Goal: Task Accomplishment & Management: Use online tool/utility

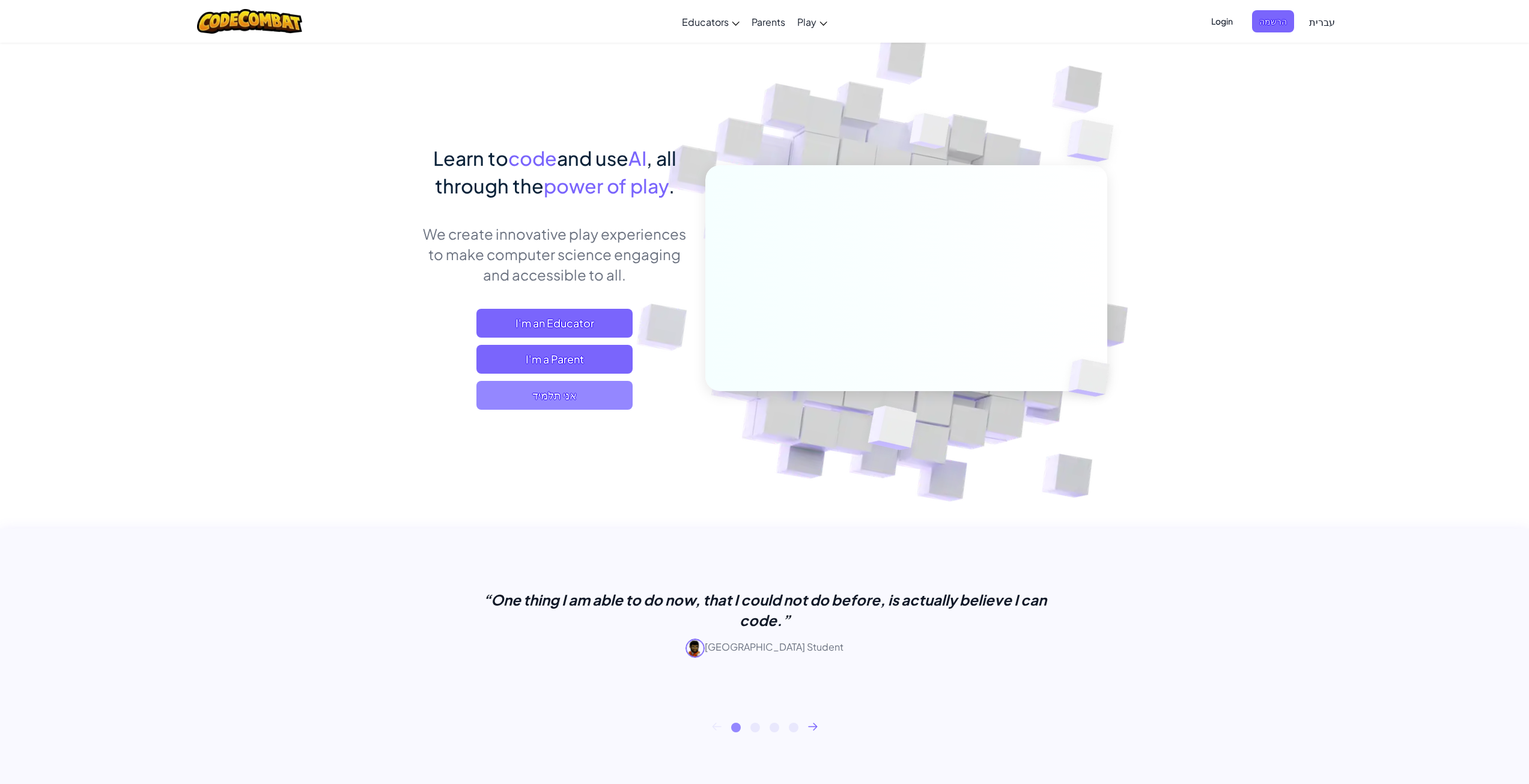
click at [567, 398] on span "אני תלמיד" at bounding box center [554, 395] width 156 height 29
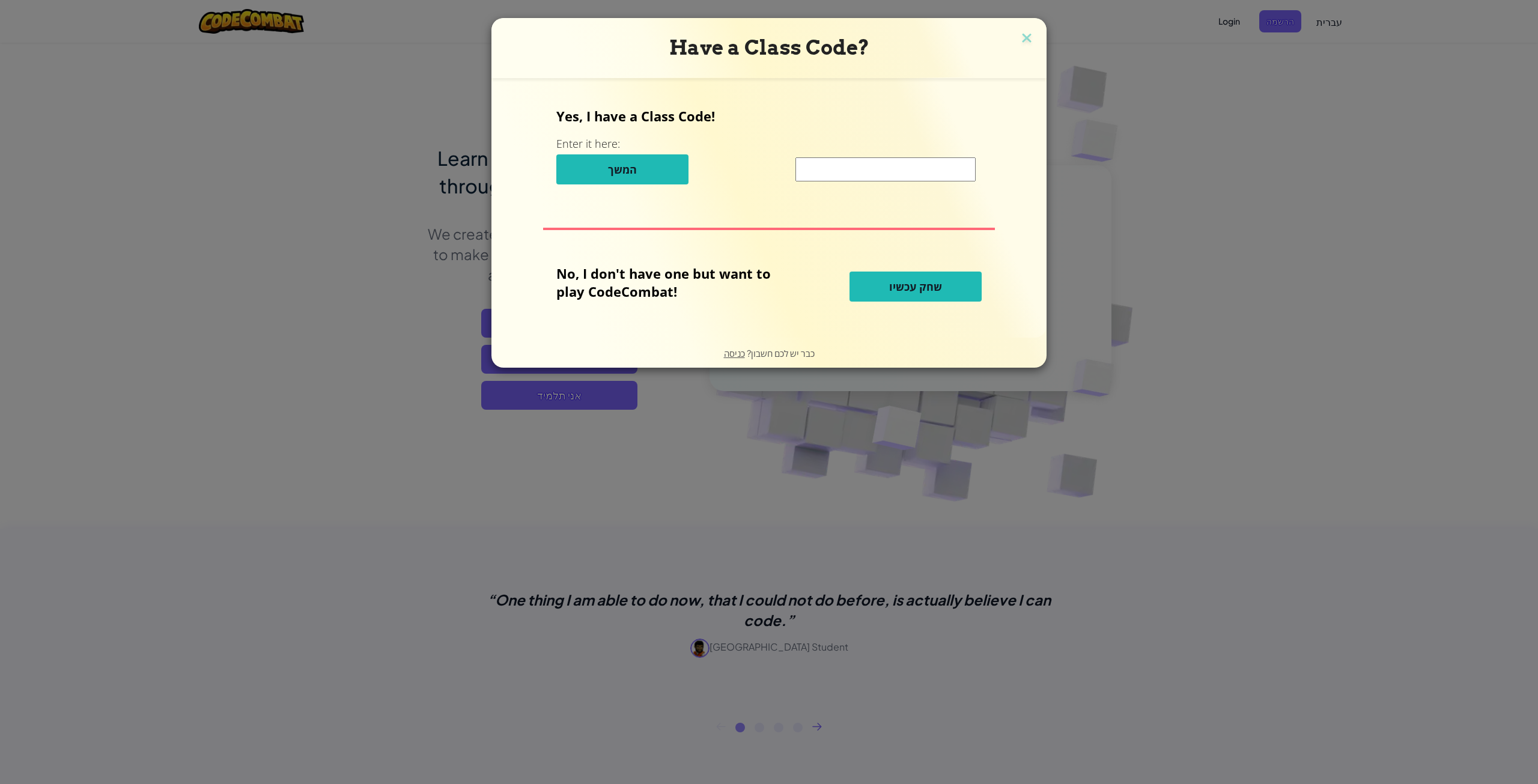
click at [930, 282] on span "שחק עכשיו" at bounding box center [916, 286] width 53 height 15
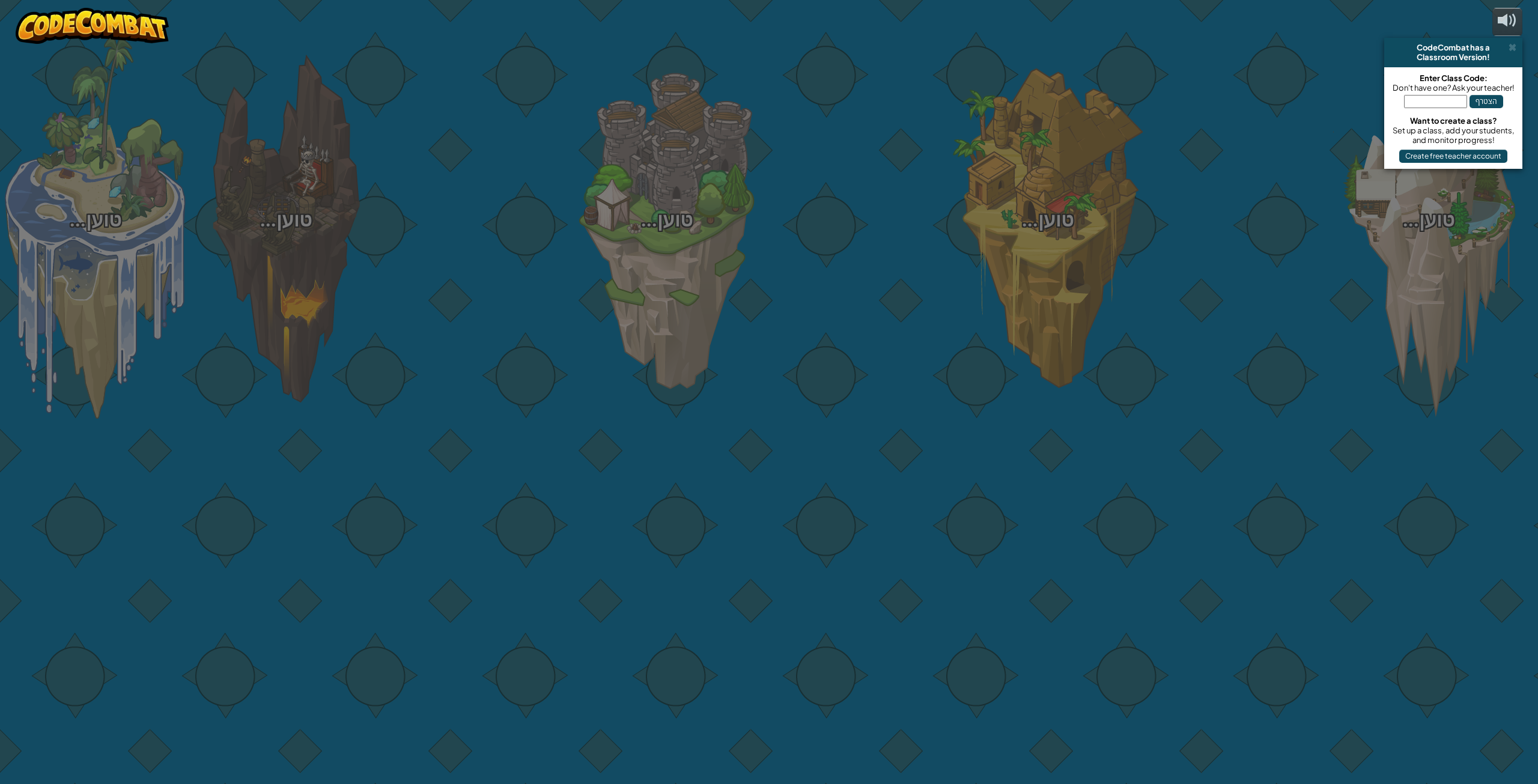
select select "he"
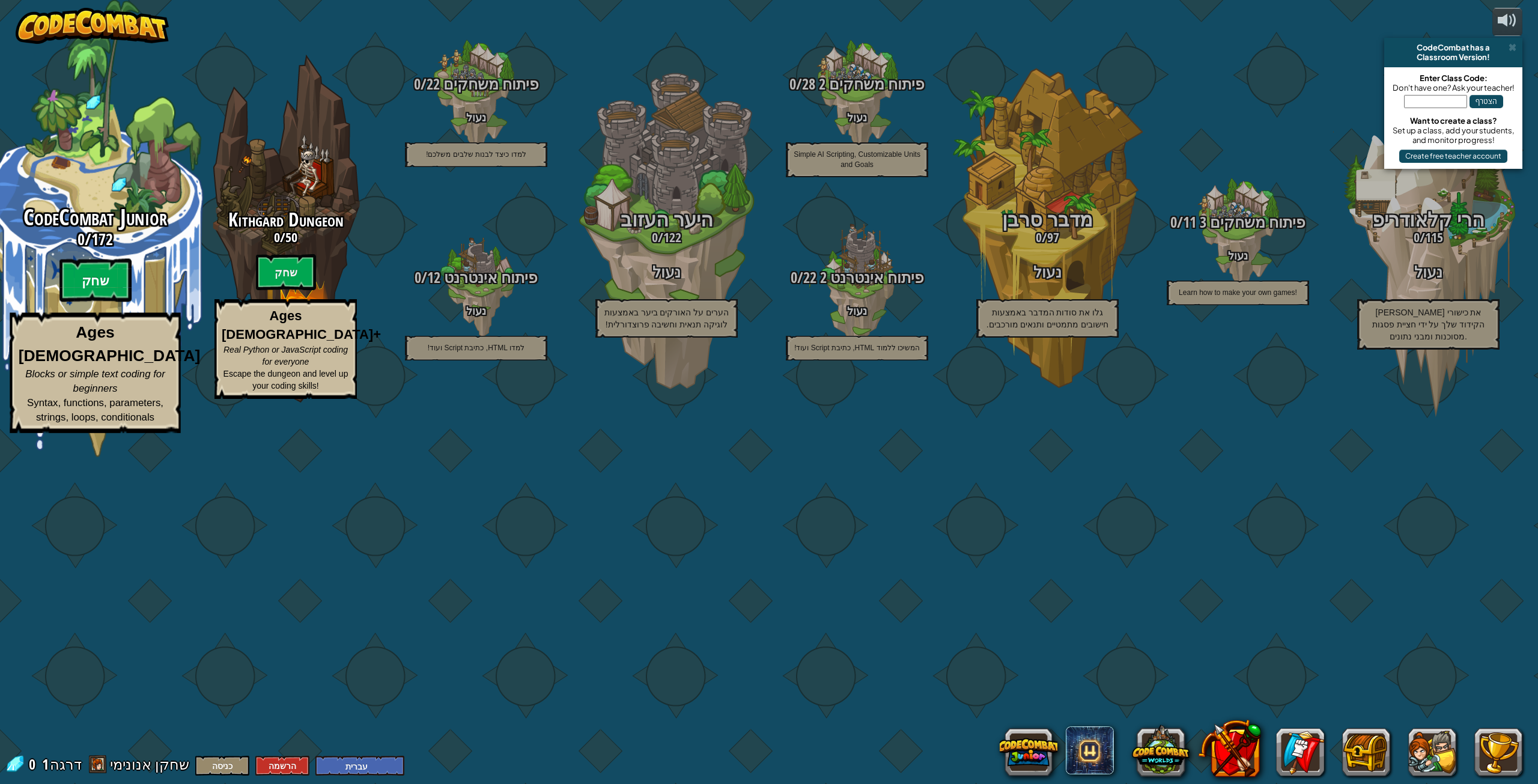
click at [107, 302] on btn "שחק" at bounding box center [96, 280] width 72 height 43
select select "he"
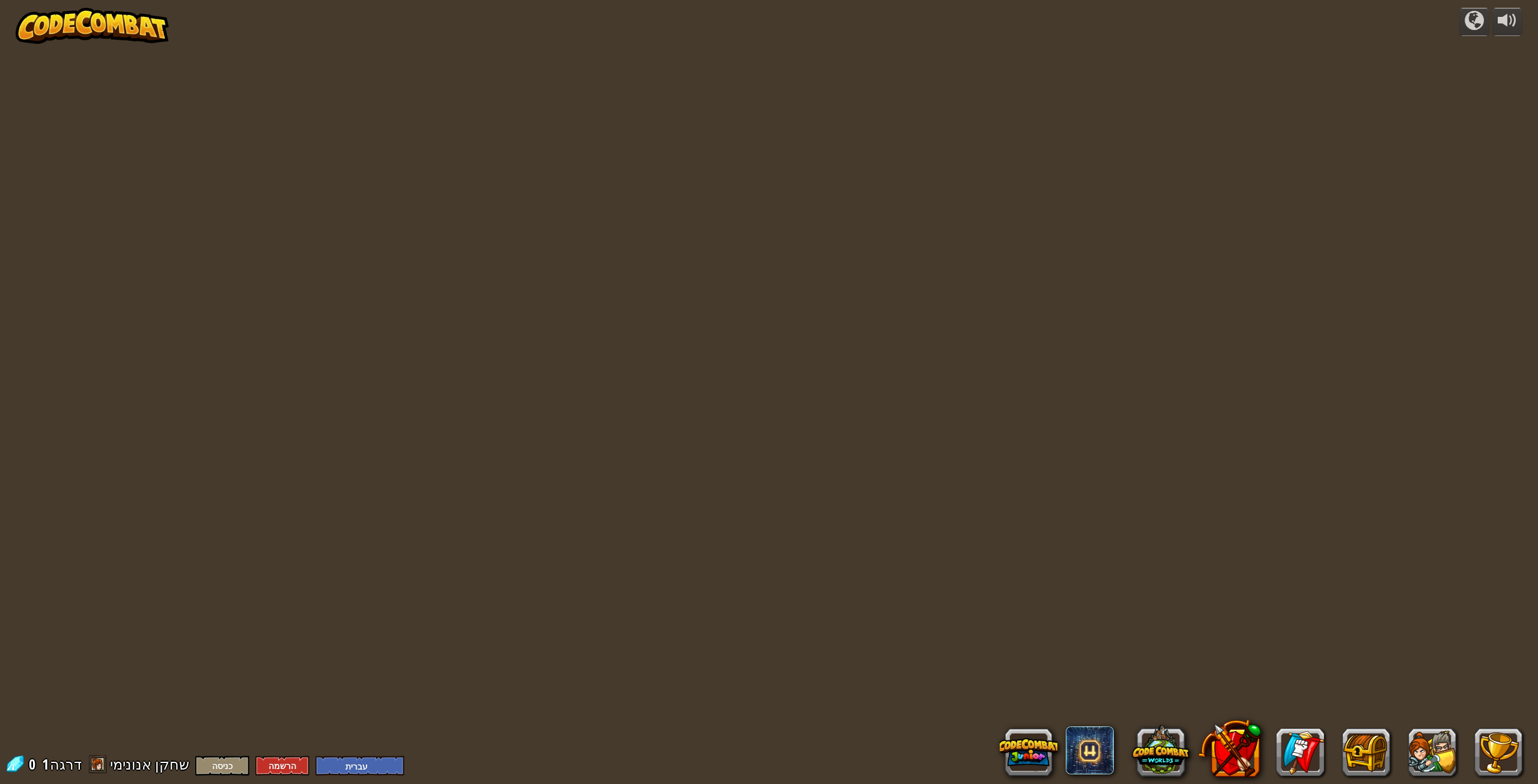
select select "he"
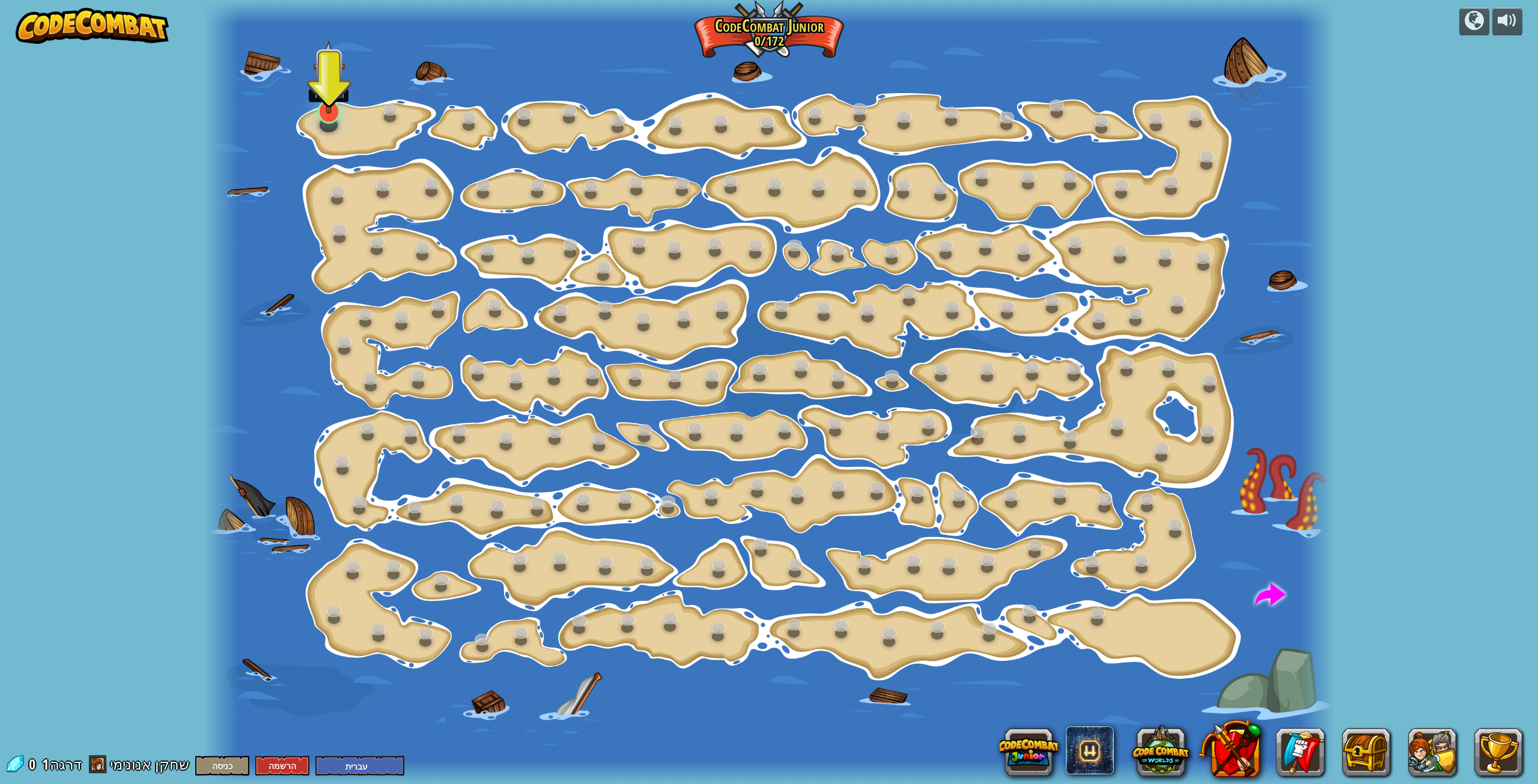
click at [329, 118] on div at bounding box center [329, 112] width 23 height 24
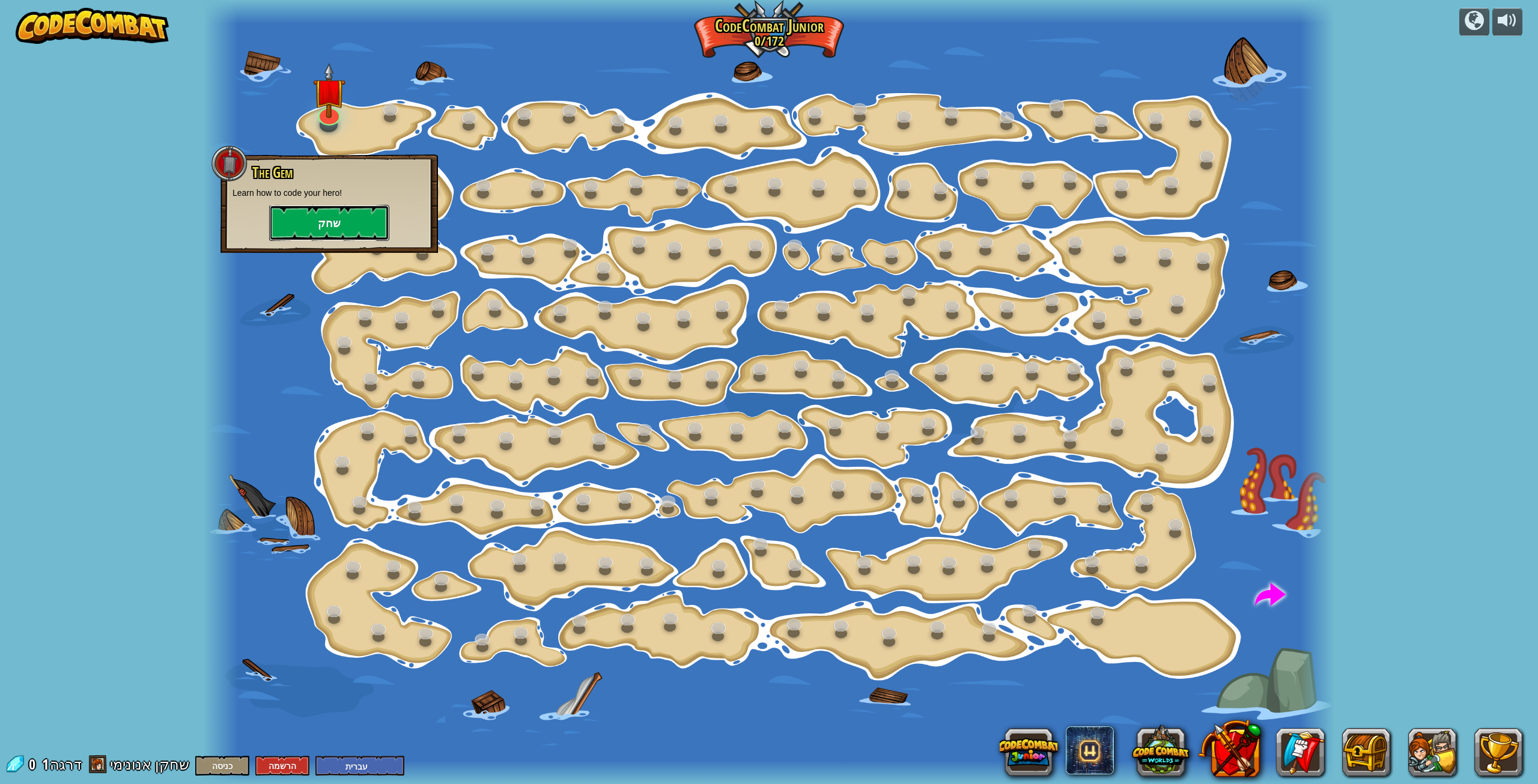
click at [350, 219] on button "שחק" at bounding box center [329, 223] width 120 height 36
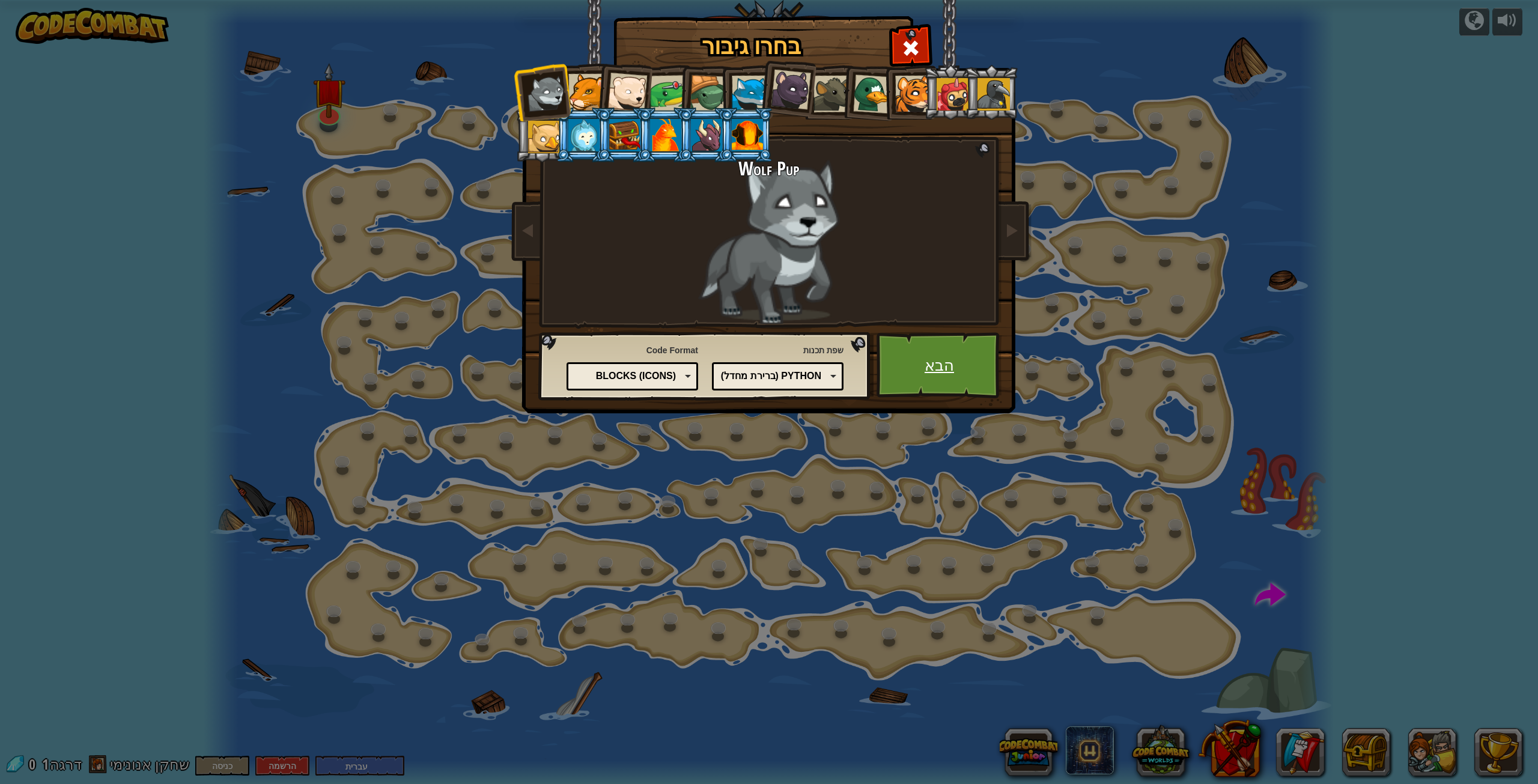
click at [956, 365] on link "הבא" at bounding box center [940, 365] width 126 height 66
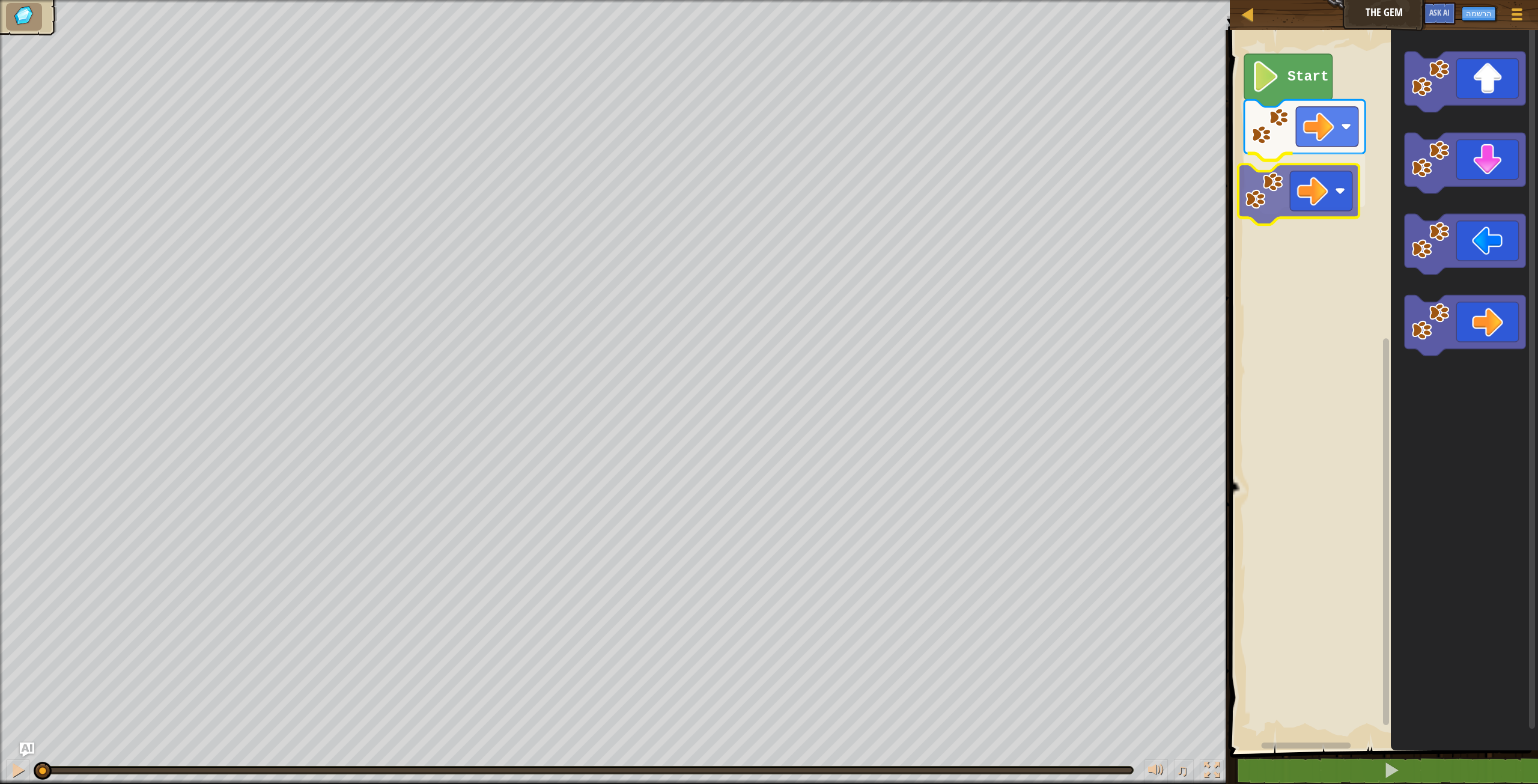
click at [1338, 167] on div "Start" at bounding box center [1382, 387] width 312 height 726
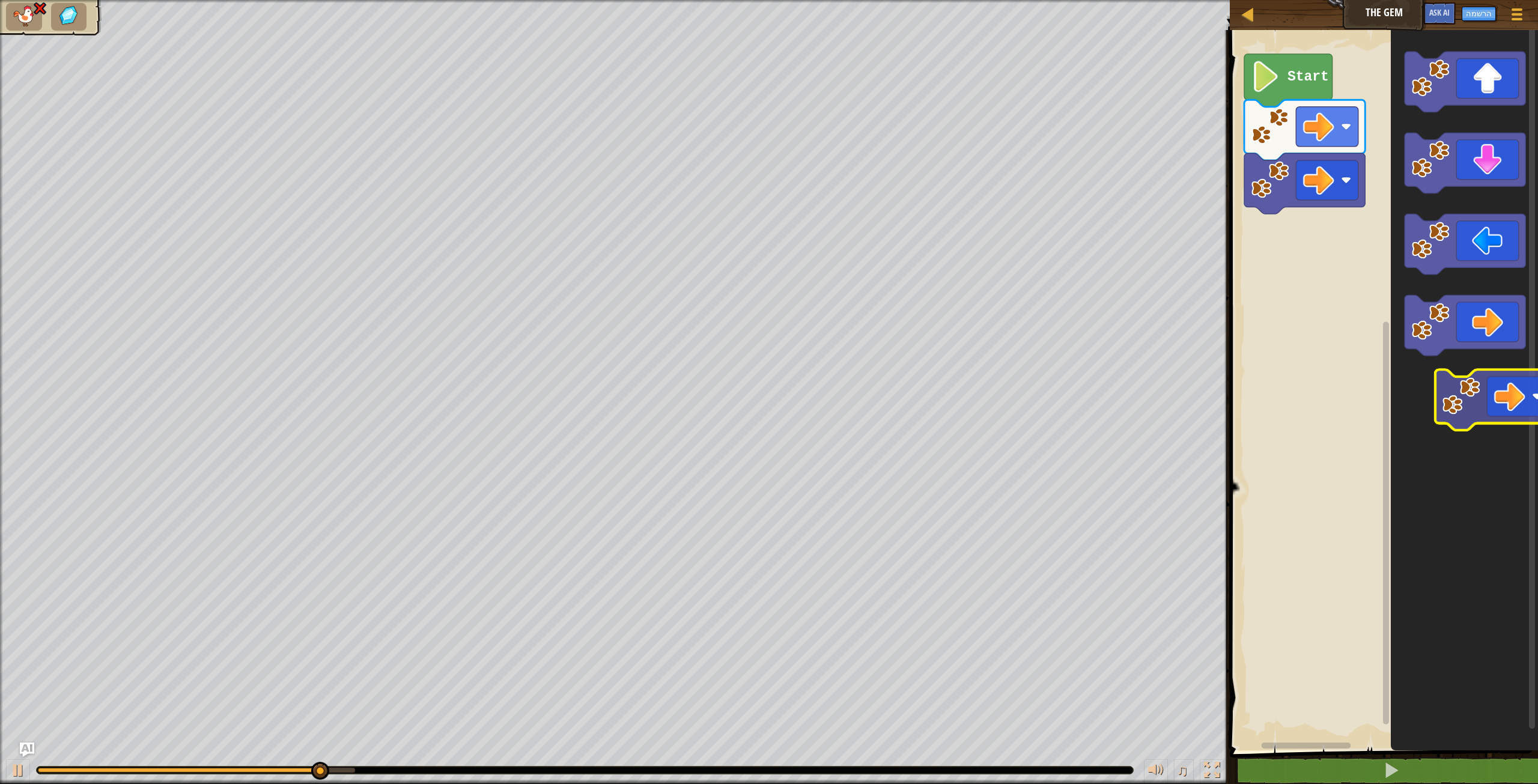
click at [1521, 386] on icon "סביבת העבודה בלוקלי" at bounding box center [1464, 387] width 147 height 726
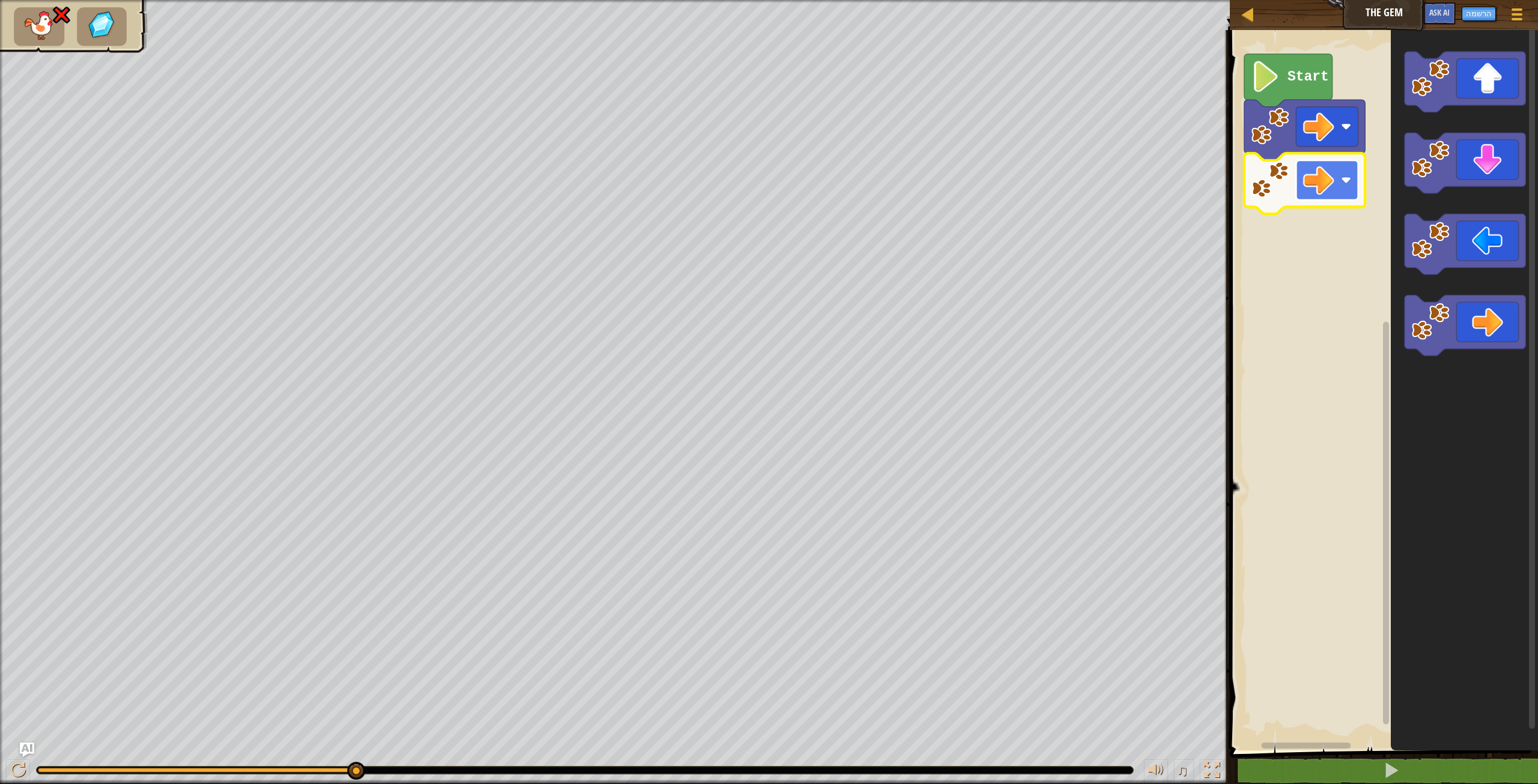
click at [1347, 170] on rect "סביבת העבודה בלוקלי" at bounding box center [1327, 180] width 62 height 39
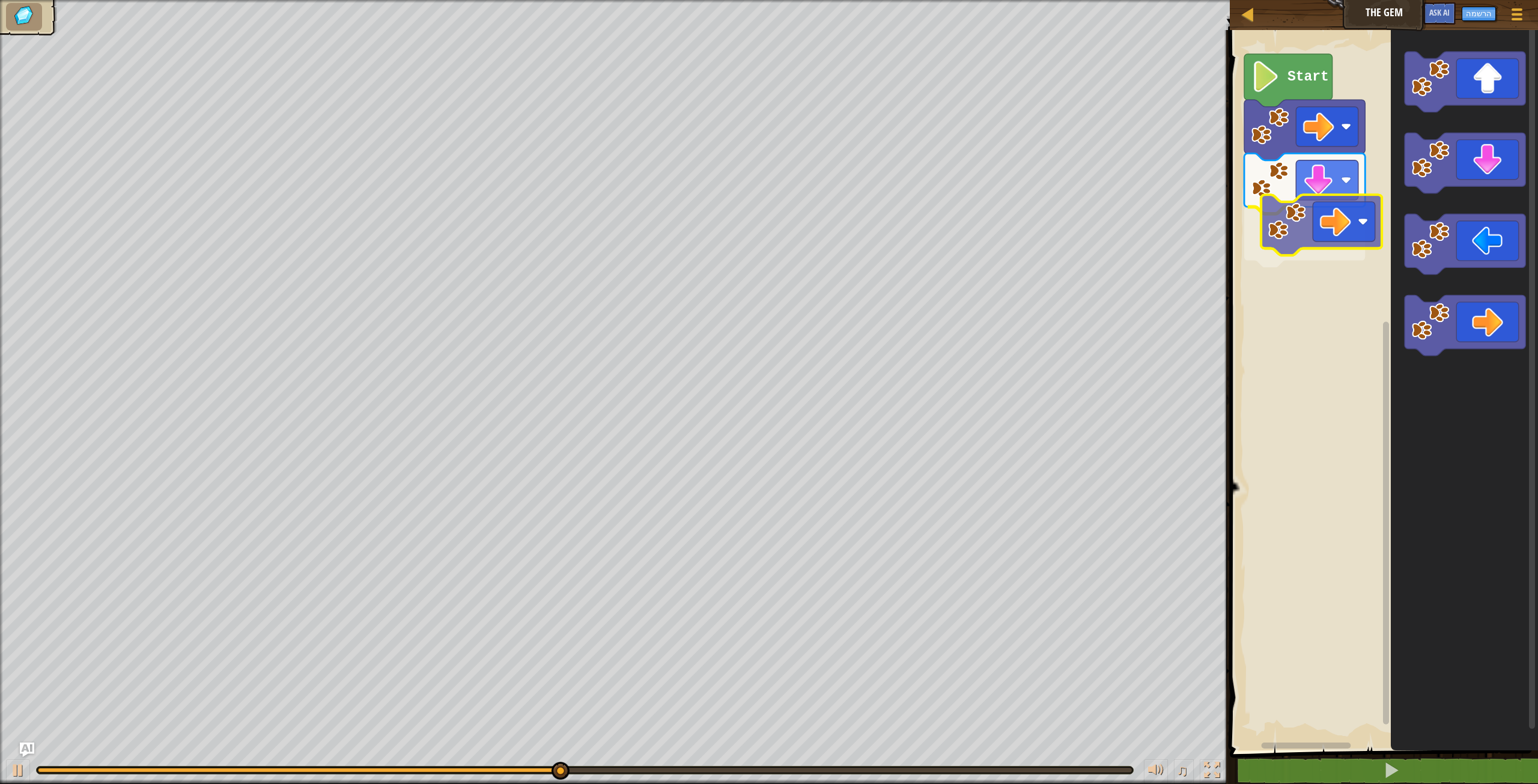
click at [1338, 235] on div "Start" at bounding box center [1382, 387] width 312 height 726
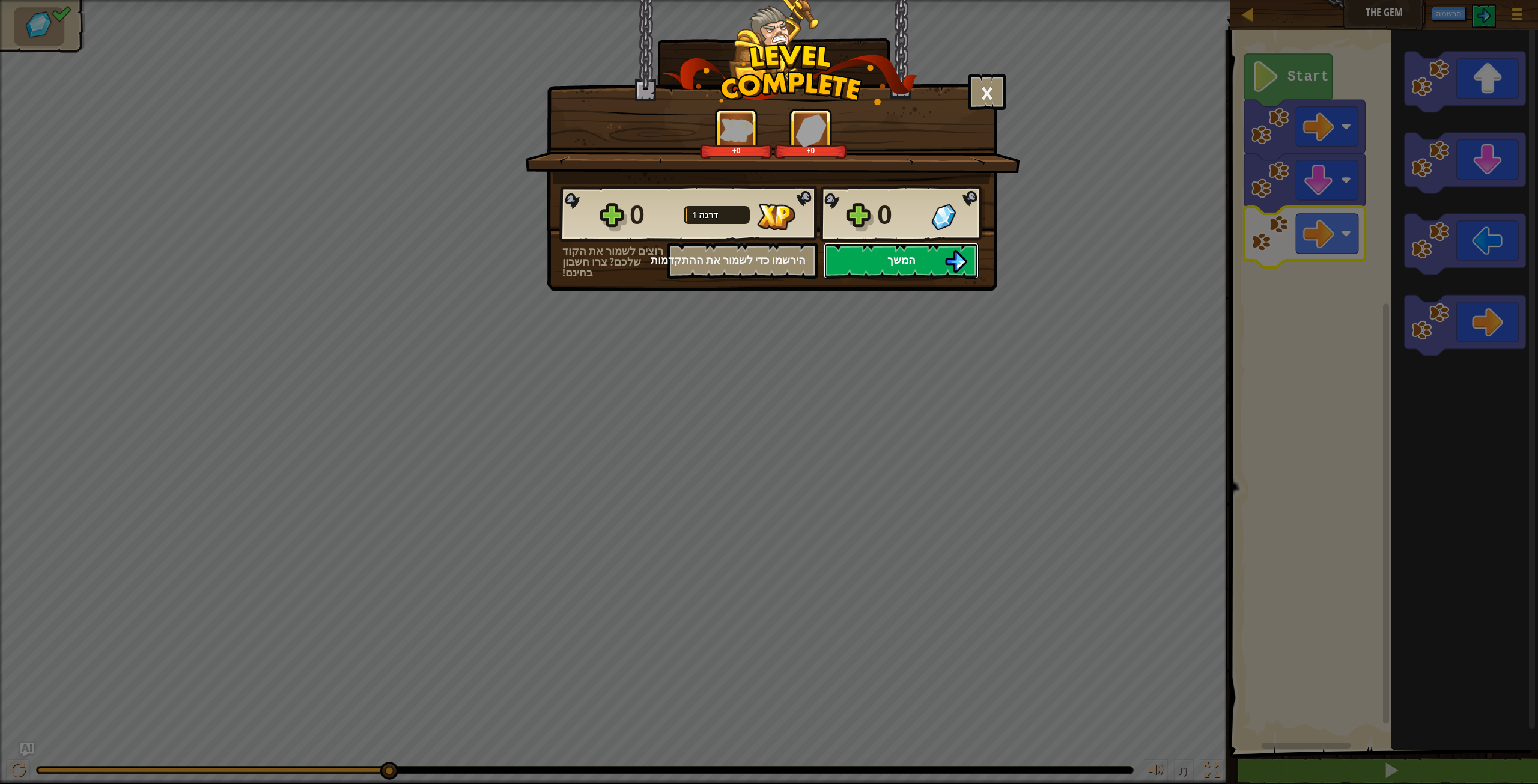
click at [931, 262] on button "המשך" at bounding box center [902, 261] width 155 height 36
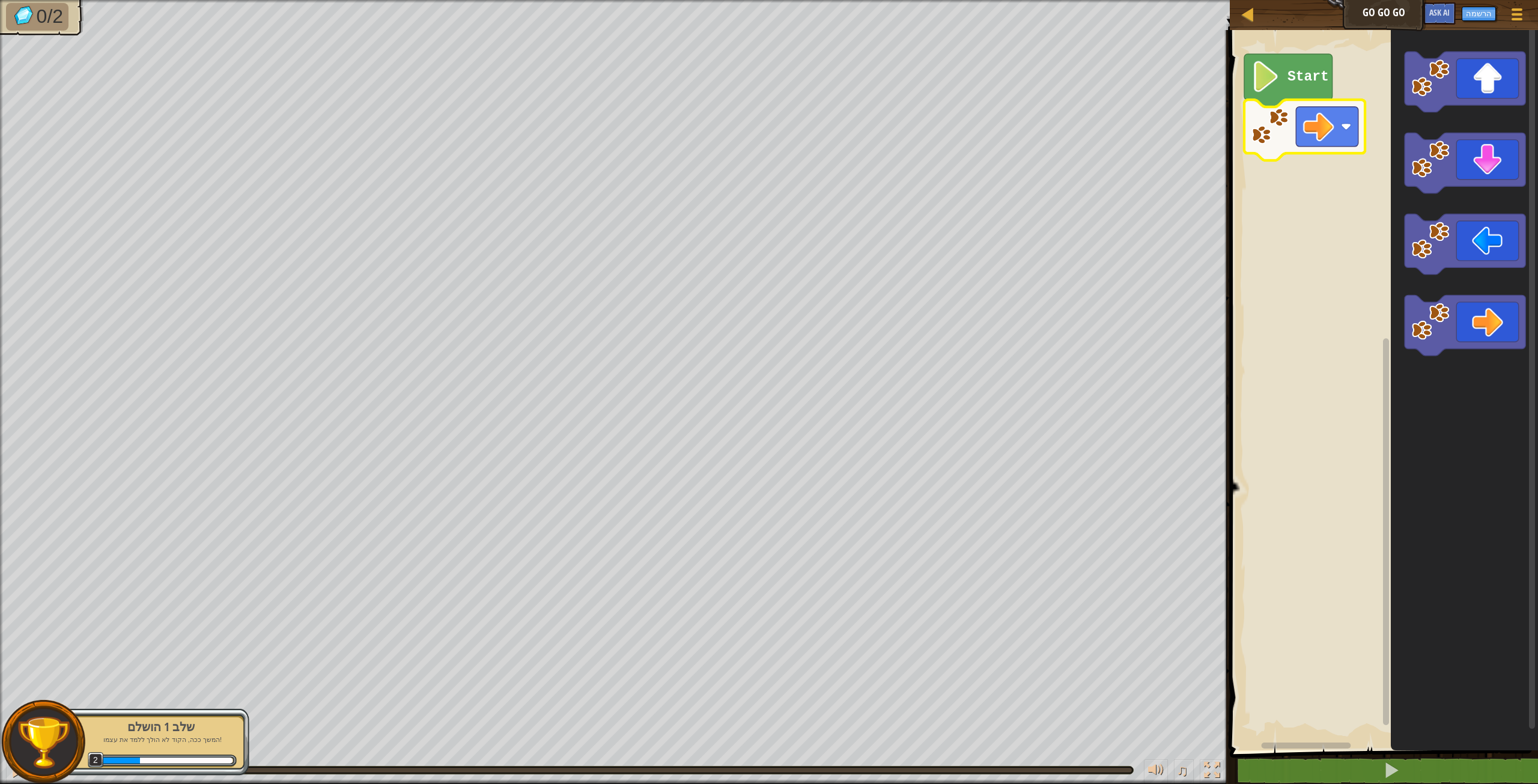
click at [1262, 76] on image "סביבת העבודה בלוקלי" at bounding box center [1266, 77] width 29 height 31
click at [1262, 80] on image "סביבת העבודה בלוקלי" at bounding box center [1266, 77] width 29 height 31
click at [1270, 79] on image "סביבת העבודה בלוקלי" at bounding box center [1266, 77] width 29 height 31
click at [1271, 79] on image "סביבת העבודה בלוקלי" at bounding box center [1266, 77] width 29 height 31
click at [1345, 183] on div "Start" at bounding box center [1382, 387] width 312 height 726
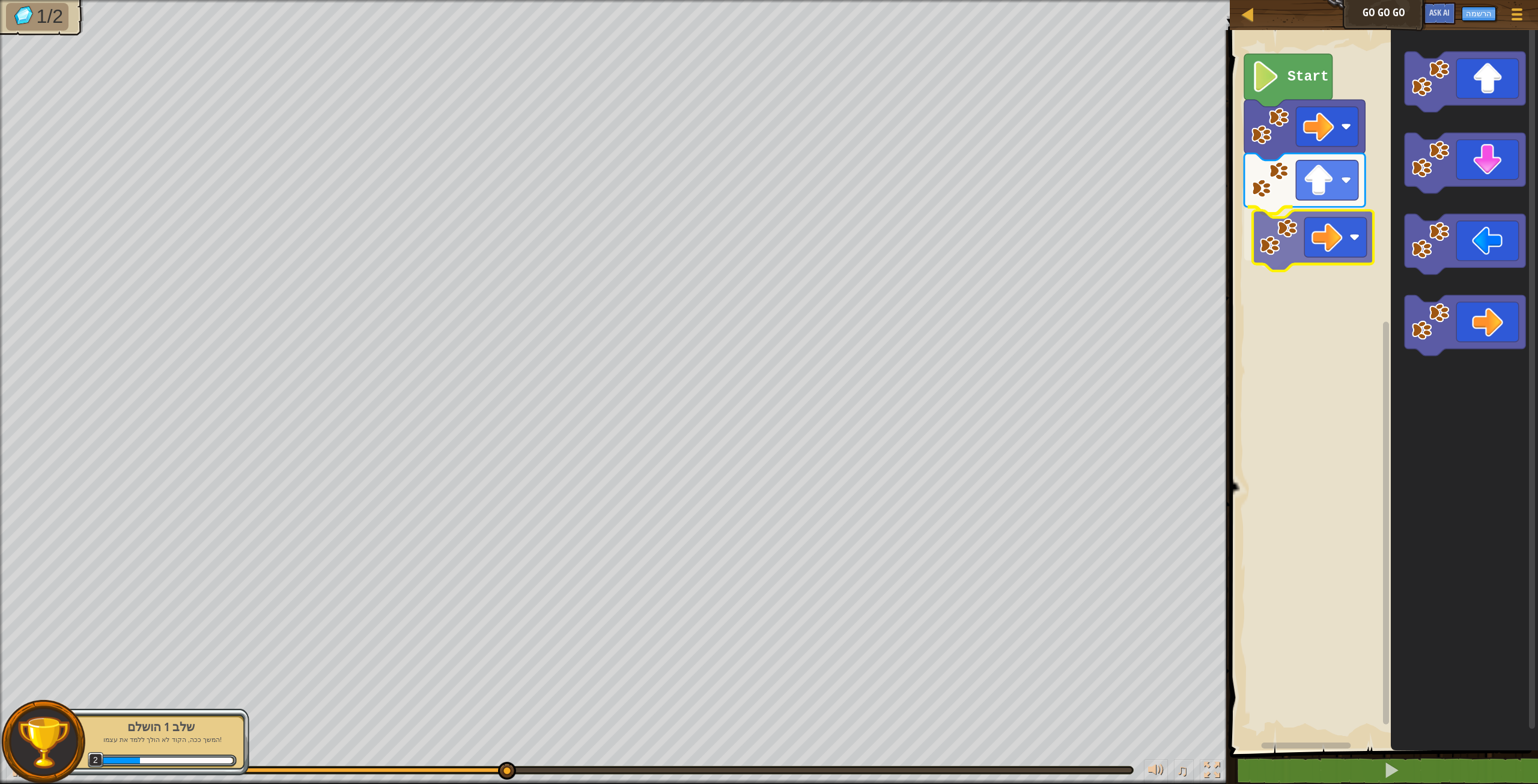
click at [1348, 230] on div "Start" at bounding box center [1382, 387] width 312 height 726
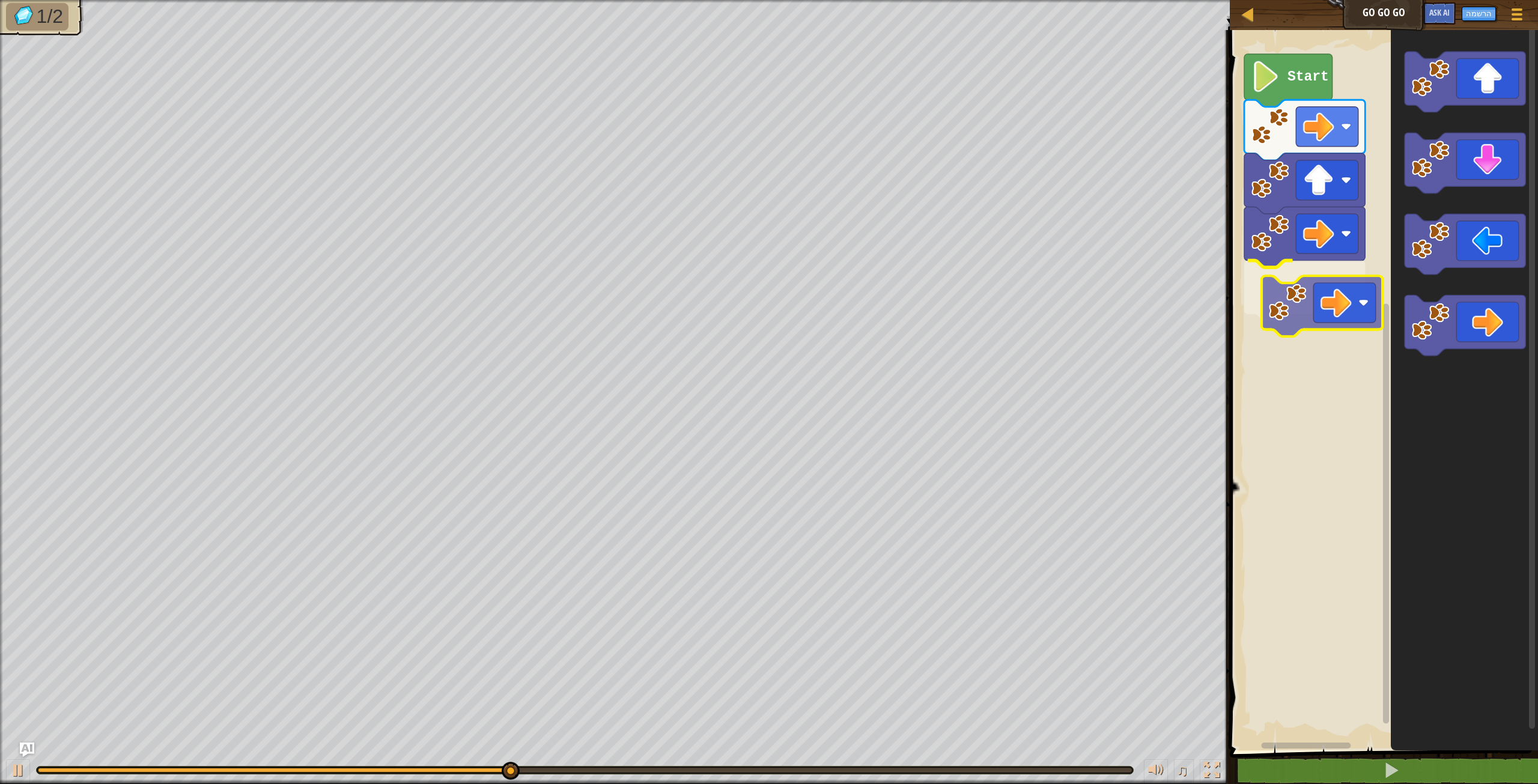
click at [1302, 273] on div "Start" at bounding box center [1382, 387] width 312 height 726
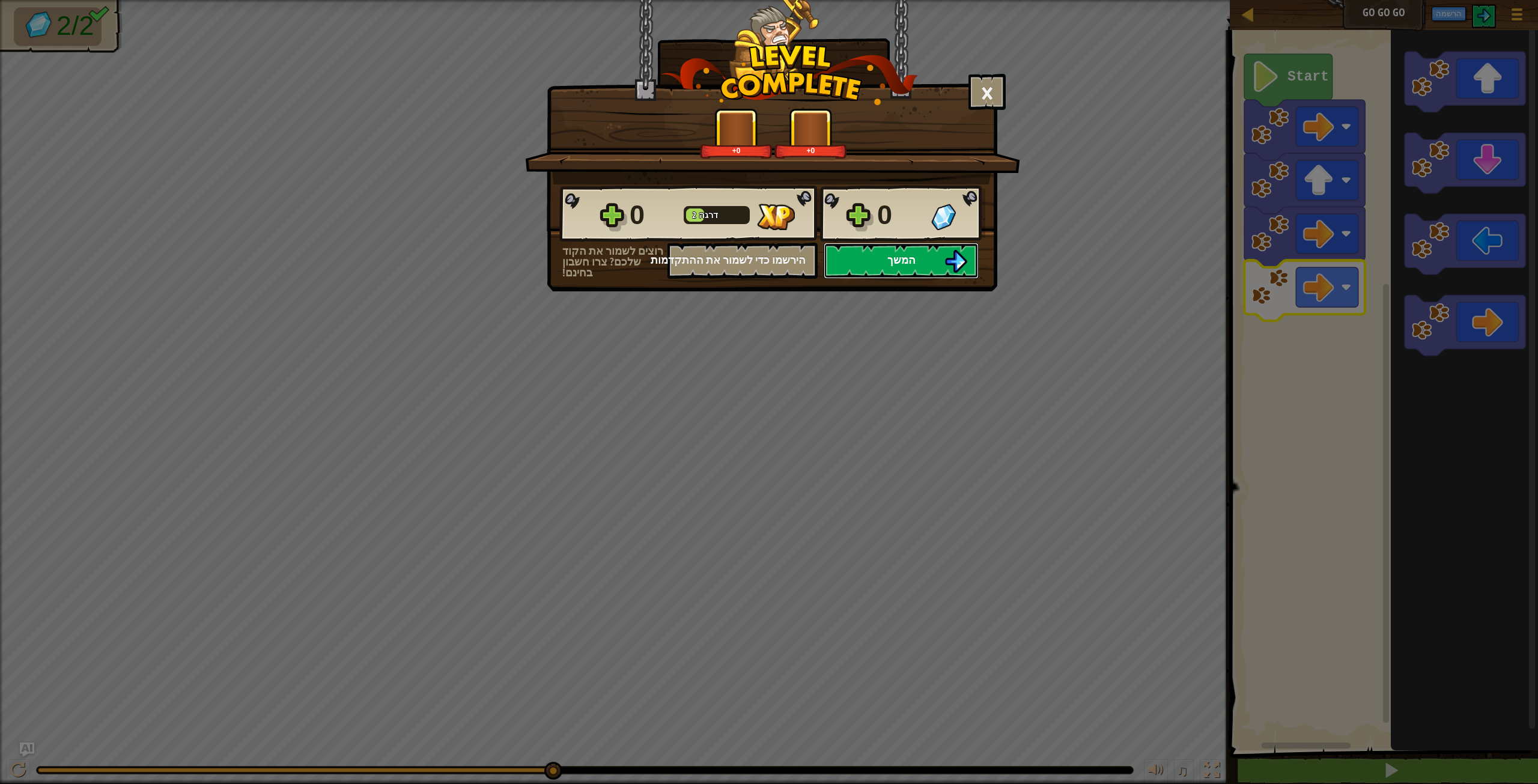
click at [885, 250] on button "המשך" at bounding box center [902, 261] width 155 height 36
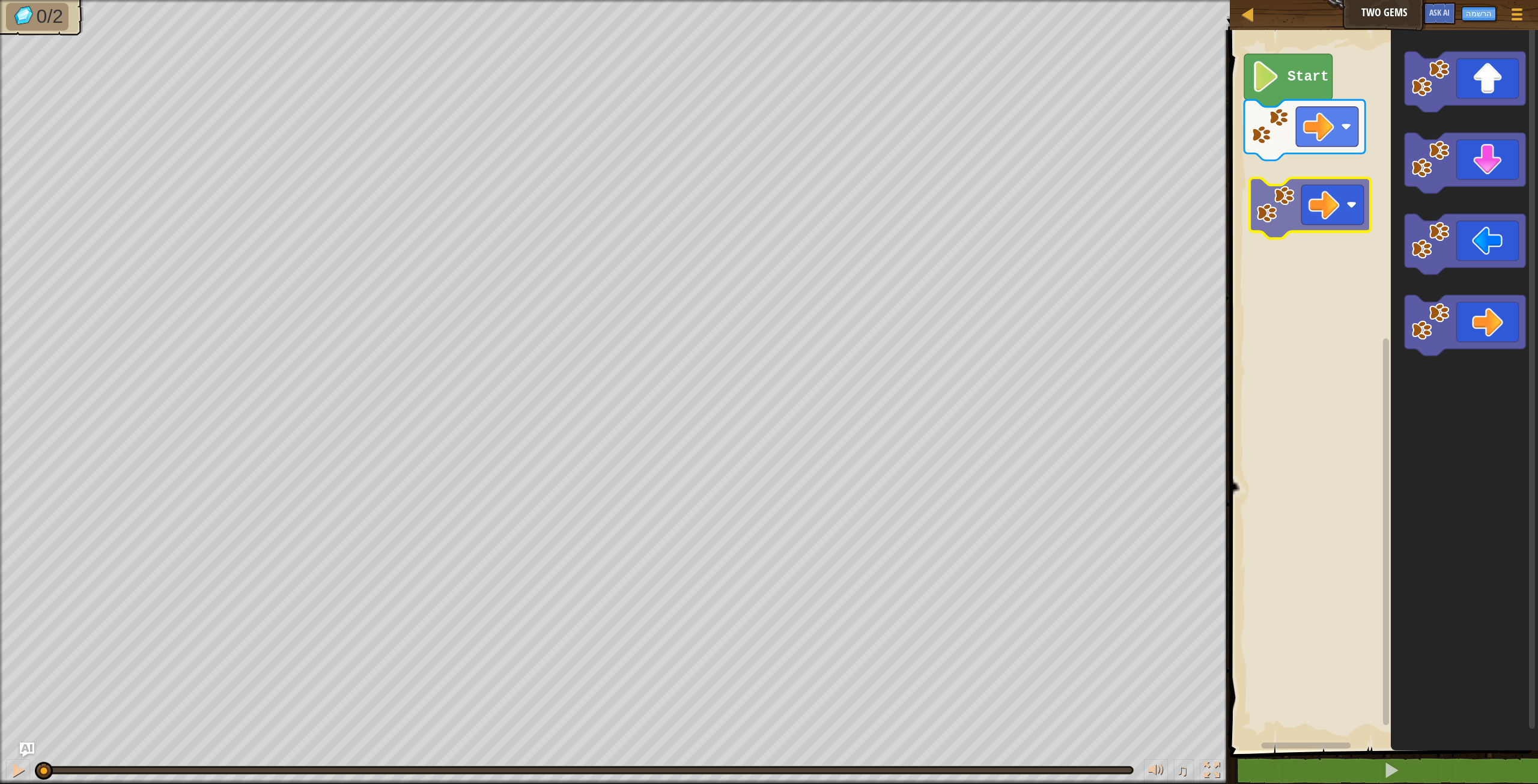
click at [1347, 178] on div "Start" at bounding box center [1382, 387] width 312 height 726
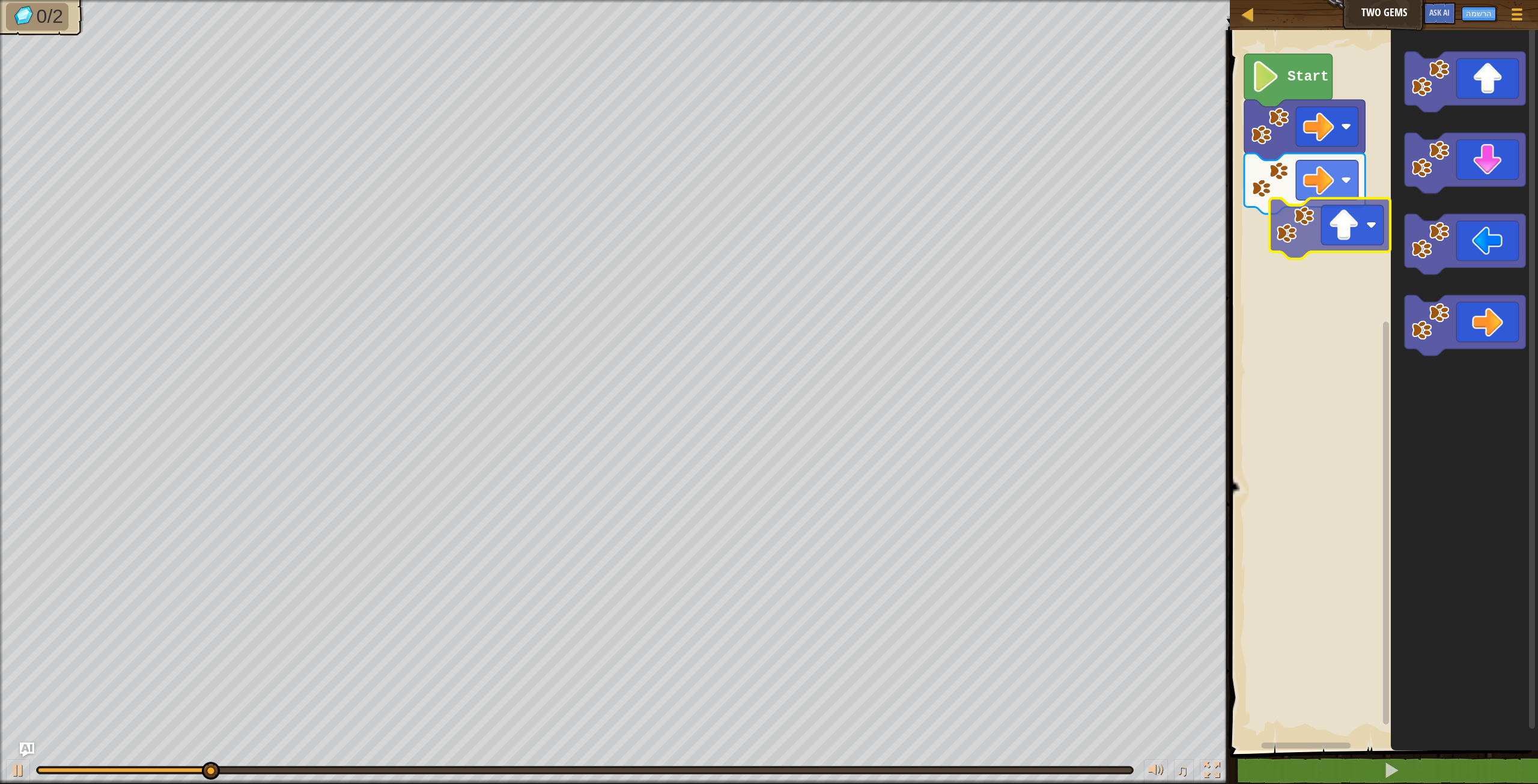
click at [1341, 226] on div "Start" at bounding box center [1382, 387] width 312 height 726
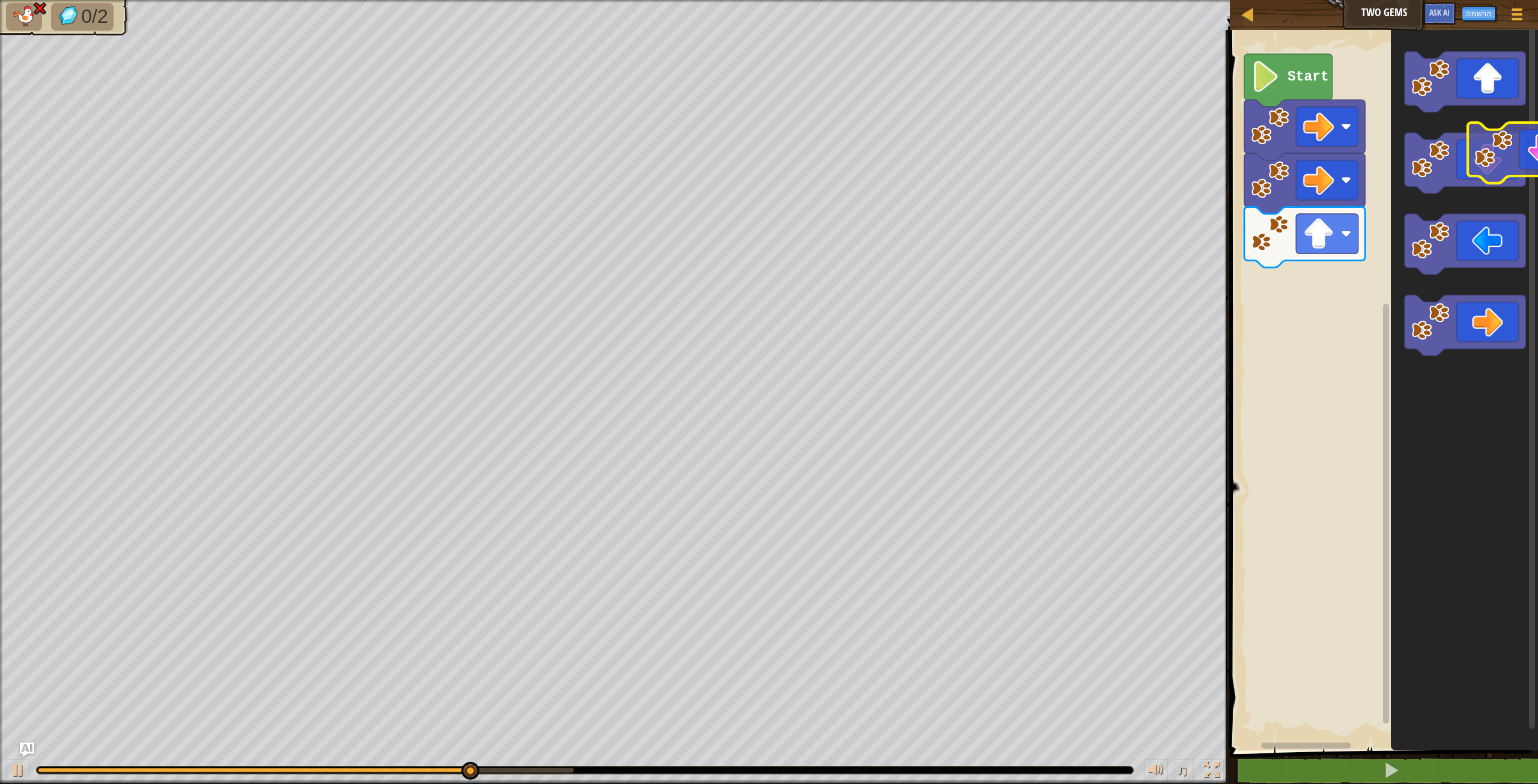
click at [1511, 68] on g "סביבת העבודה בלוקלי" at bounding box center [1465, 203] width 120 height 304
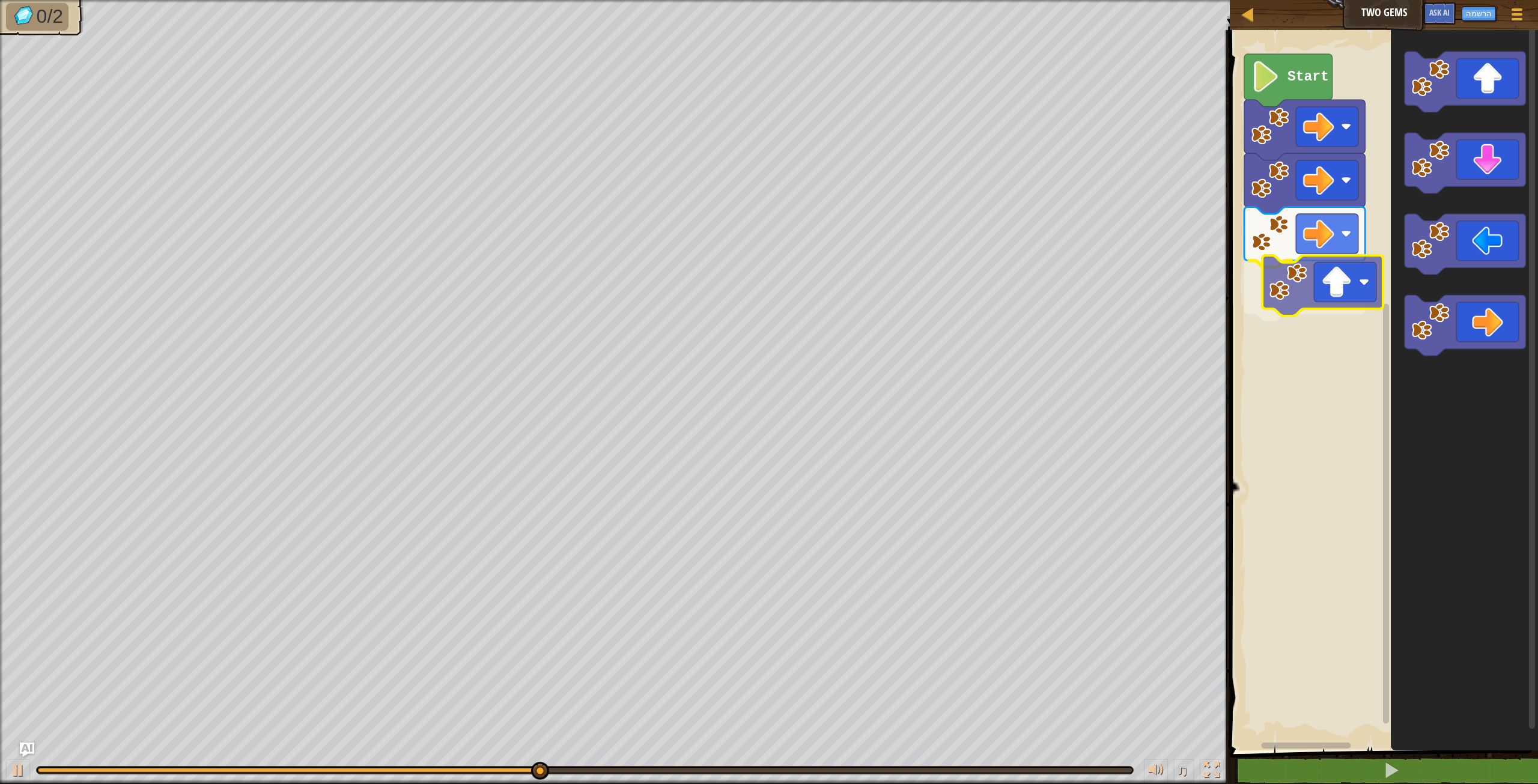
click at [1339, 300] on div "Start" at bounding box center [1382, 387] width 312 height 726
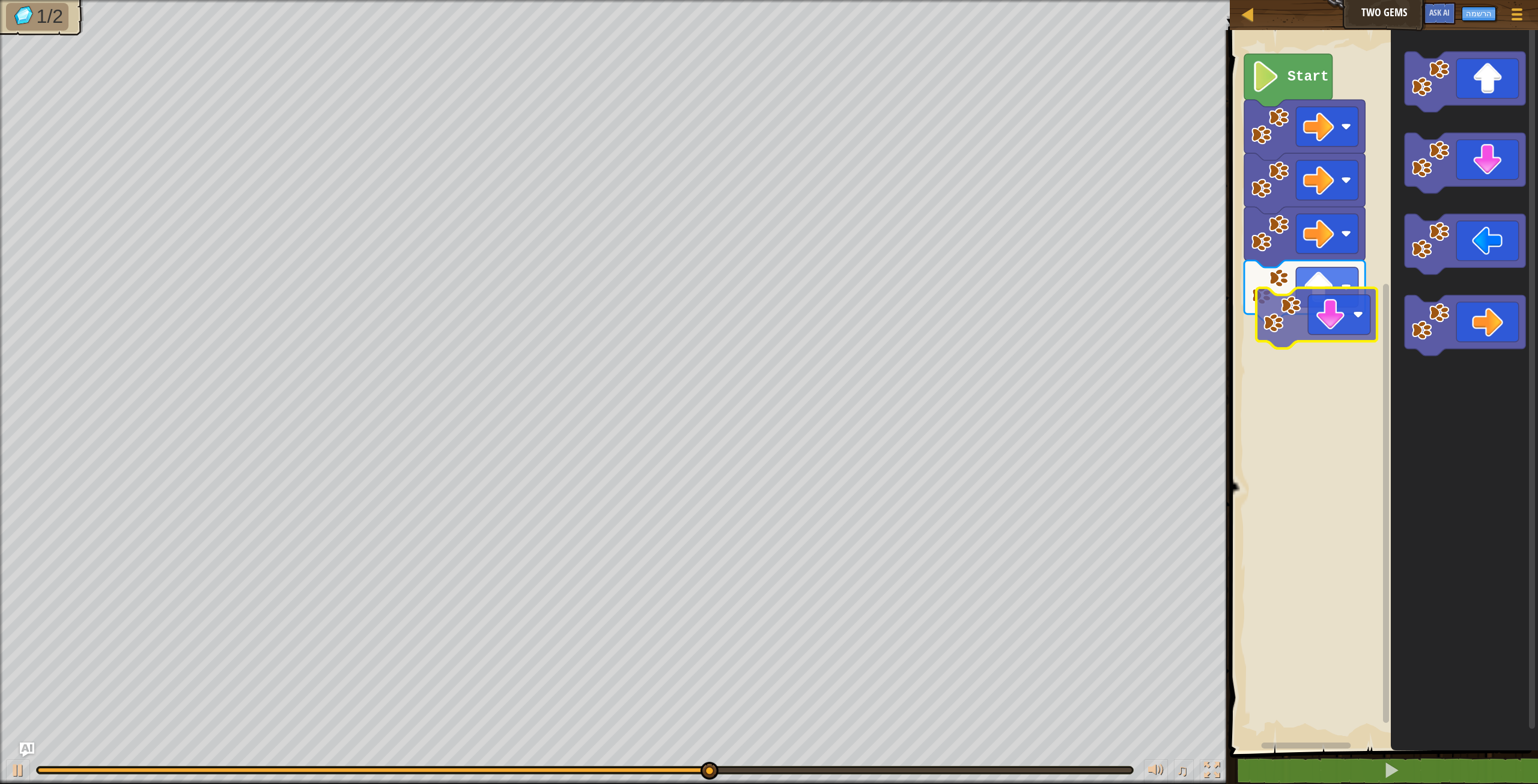
click at [1296, 349] on div "Start" at bounding box center [1382, 387] width 312 height 726
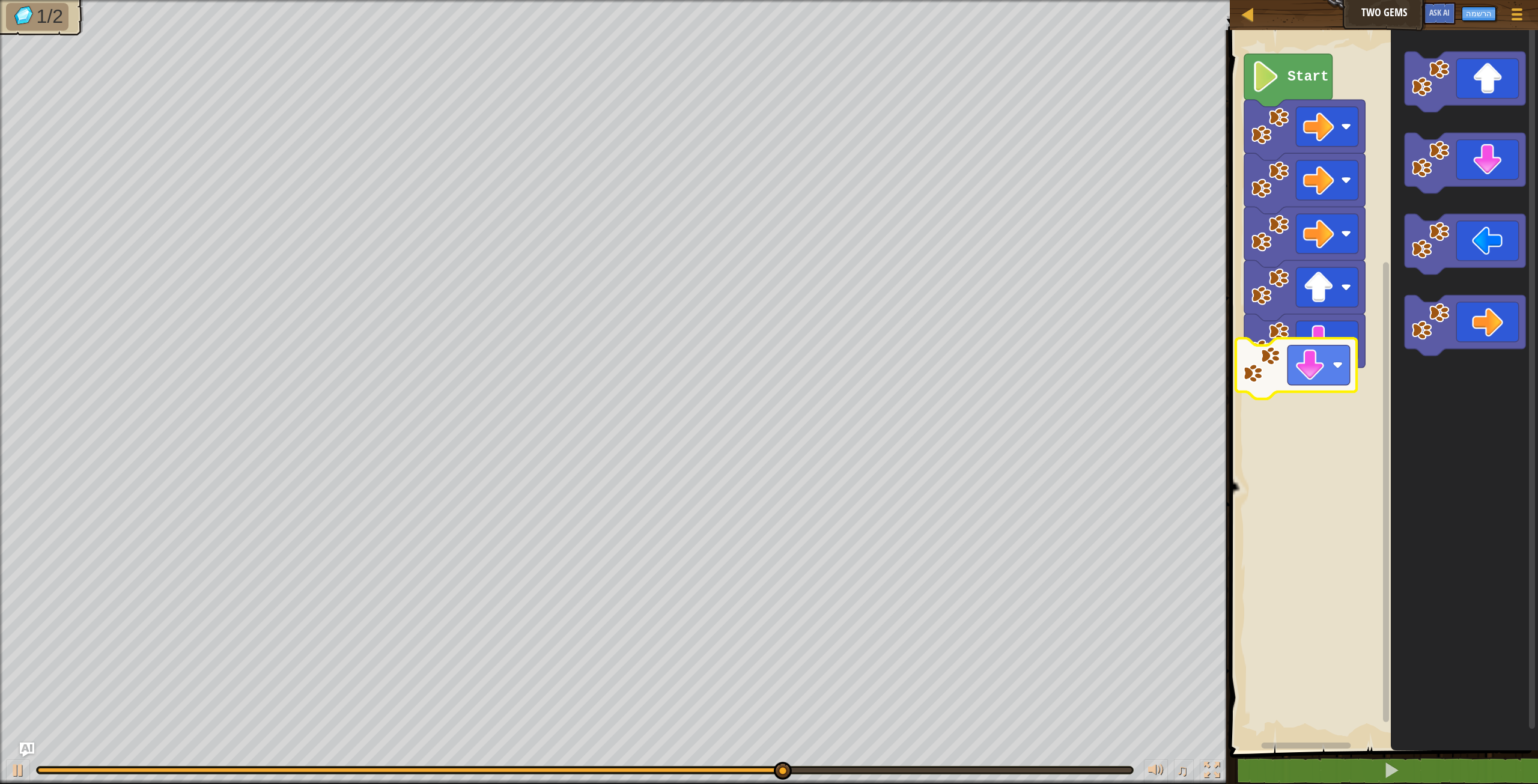
click at [1306, 370] on div "Start" at bounding box center [1382, 387] width 312 height 726
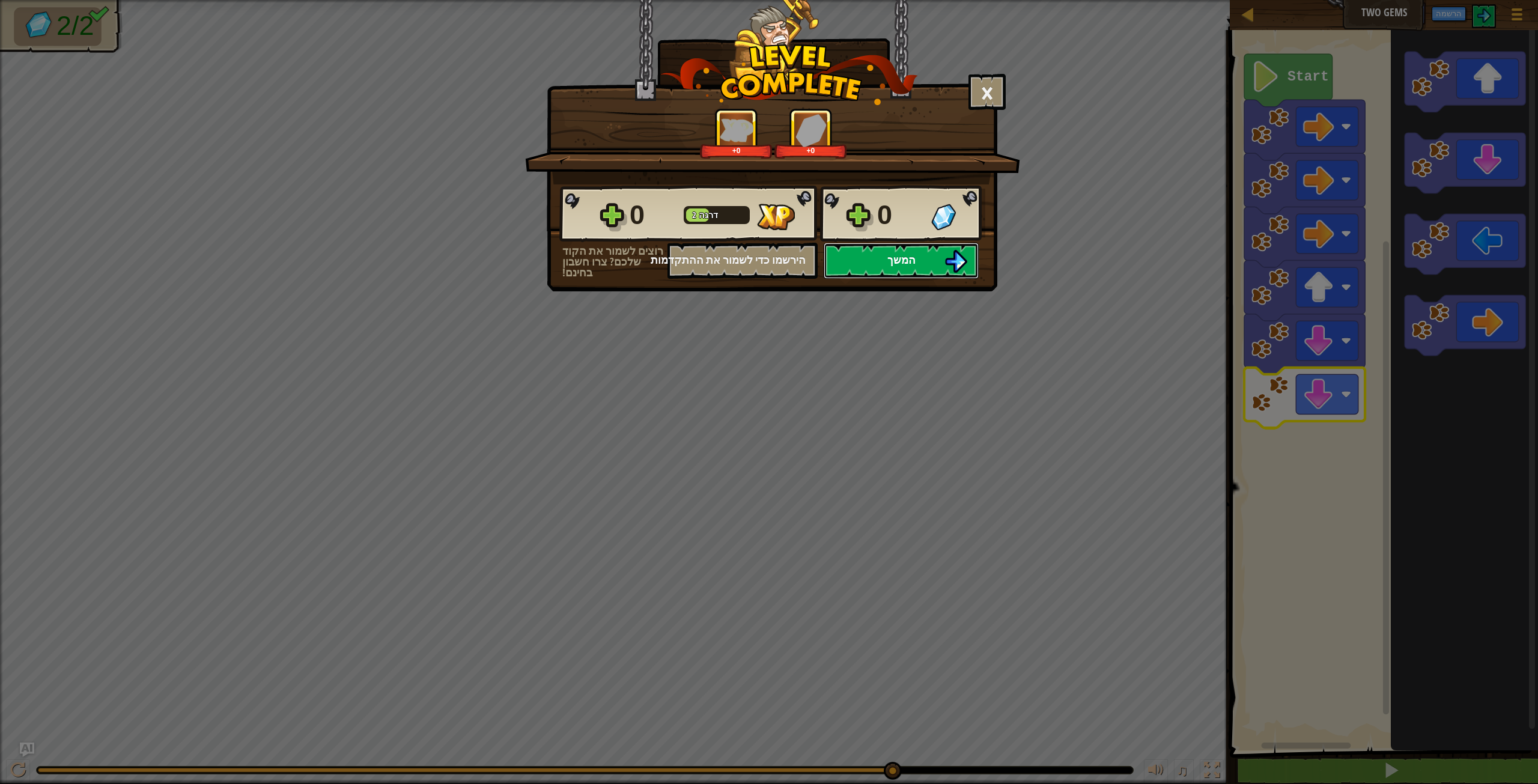
click at [869, 251] on button "המשך" at bounding box center [902, 261] width 155 height 36
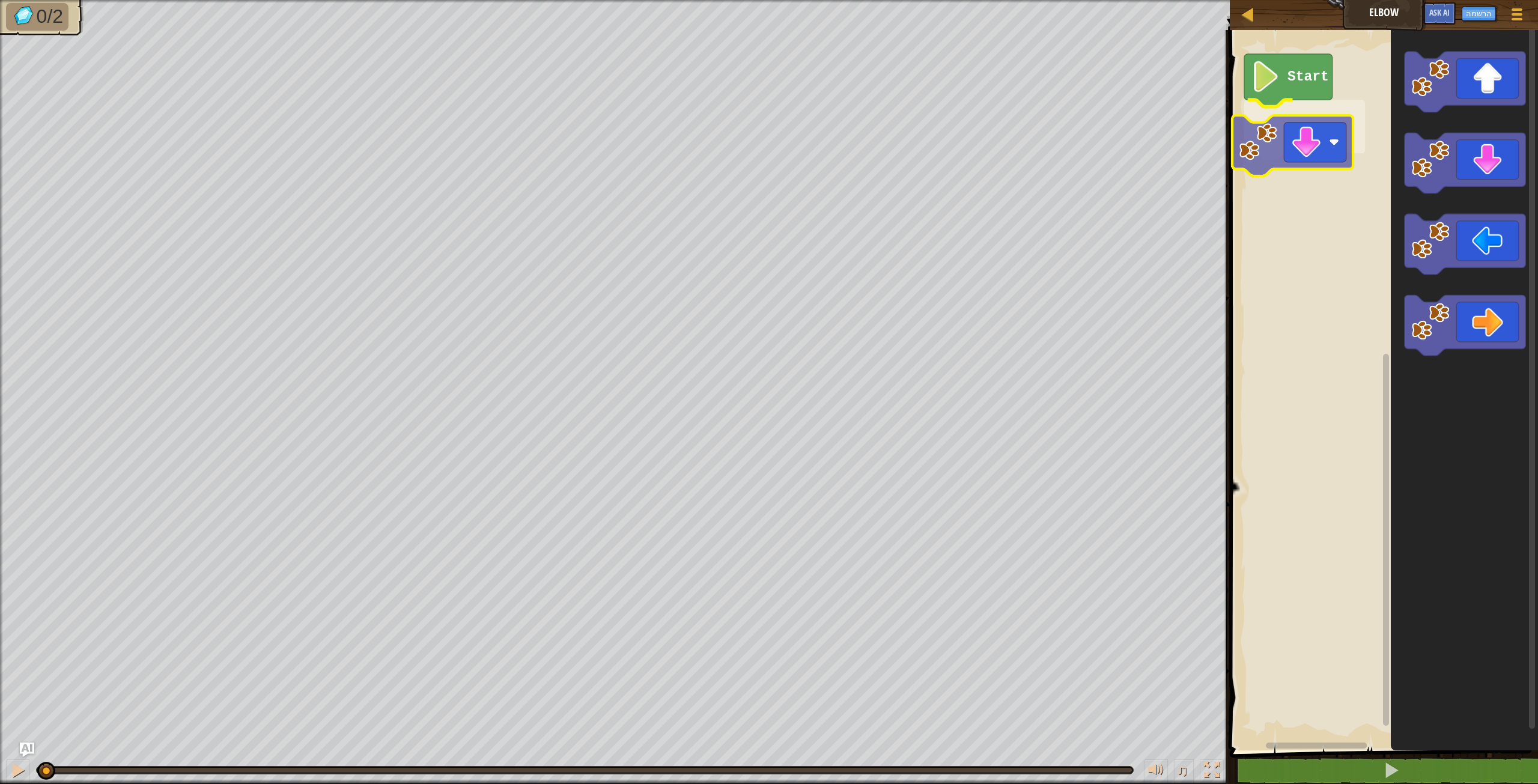
click at [1320, 141] on div "Start" at bounding box center [1382, 387] width 312 height 726
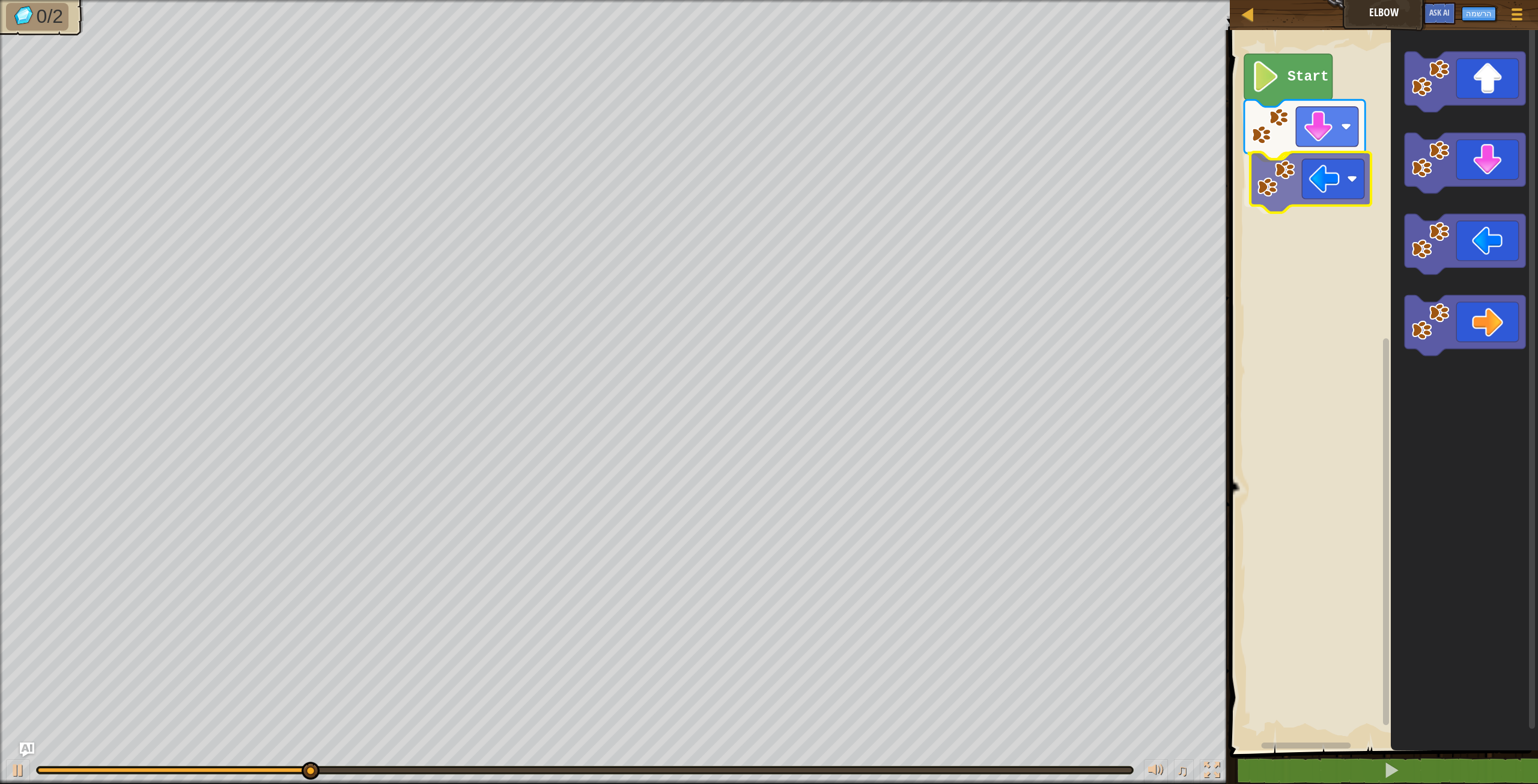
click at [1298, 169] on div "Start" at bounding box center [1382, 387] width 312 height 726
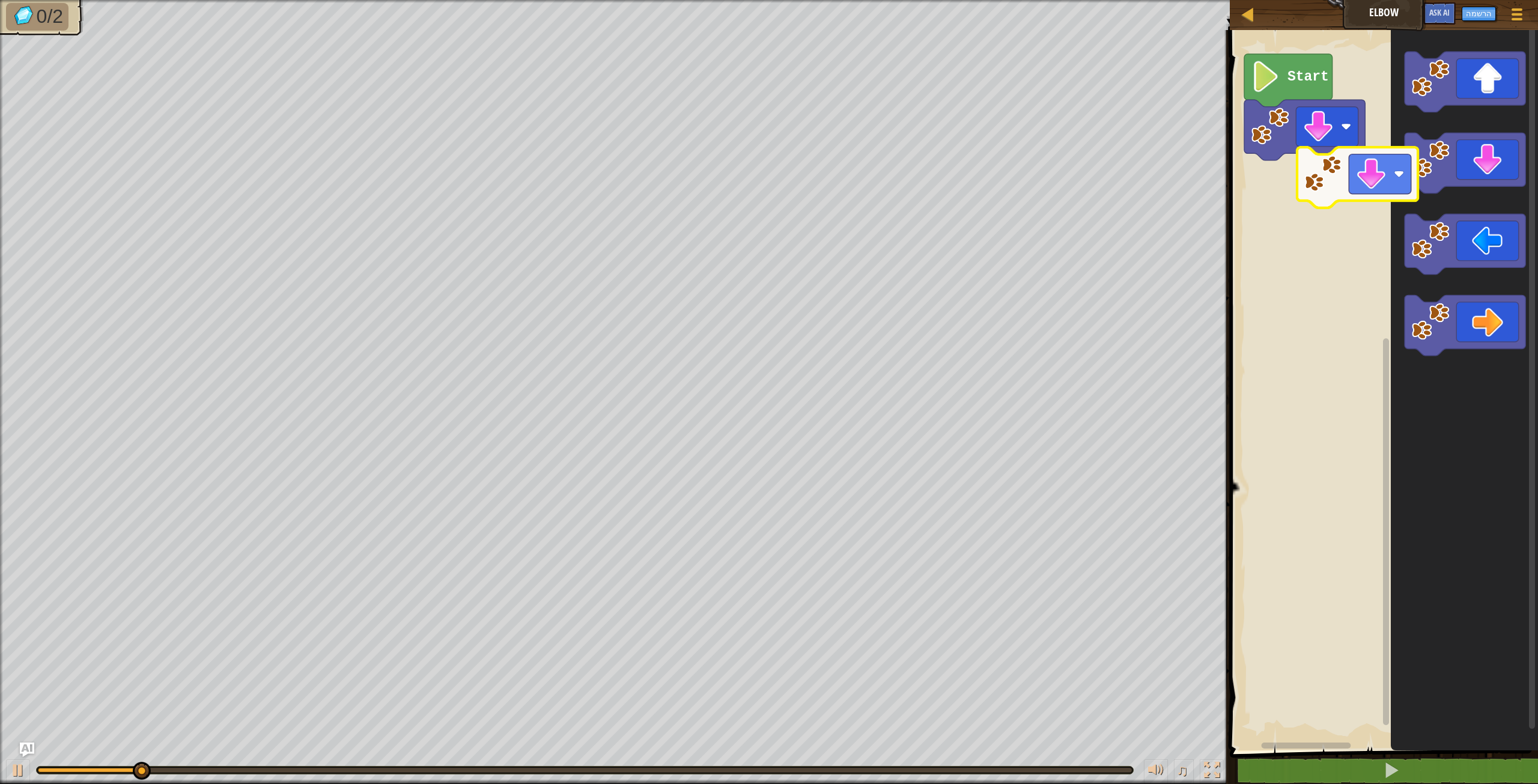
click at [1358, 179] on div "Start" at bounding box center [1382, 387] width 312 height 726
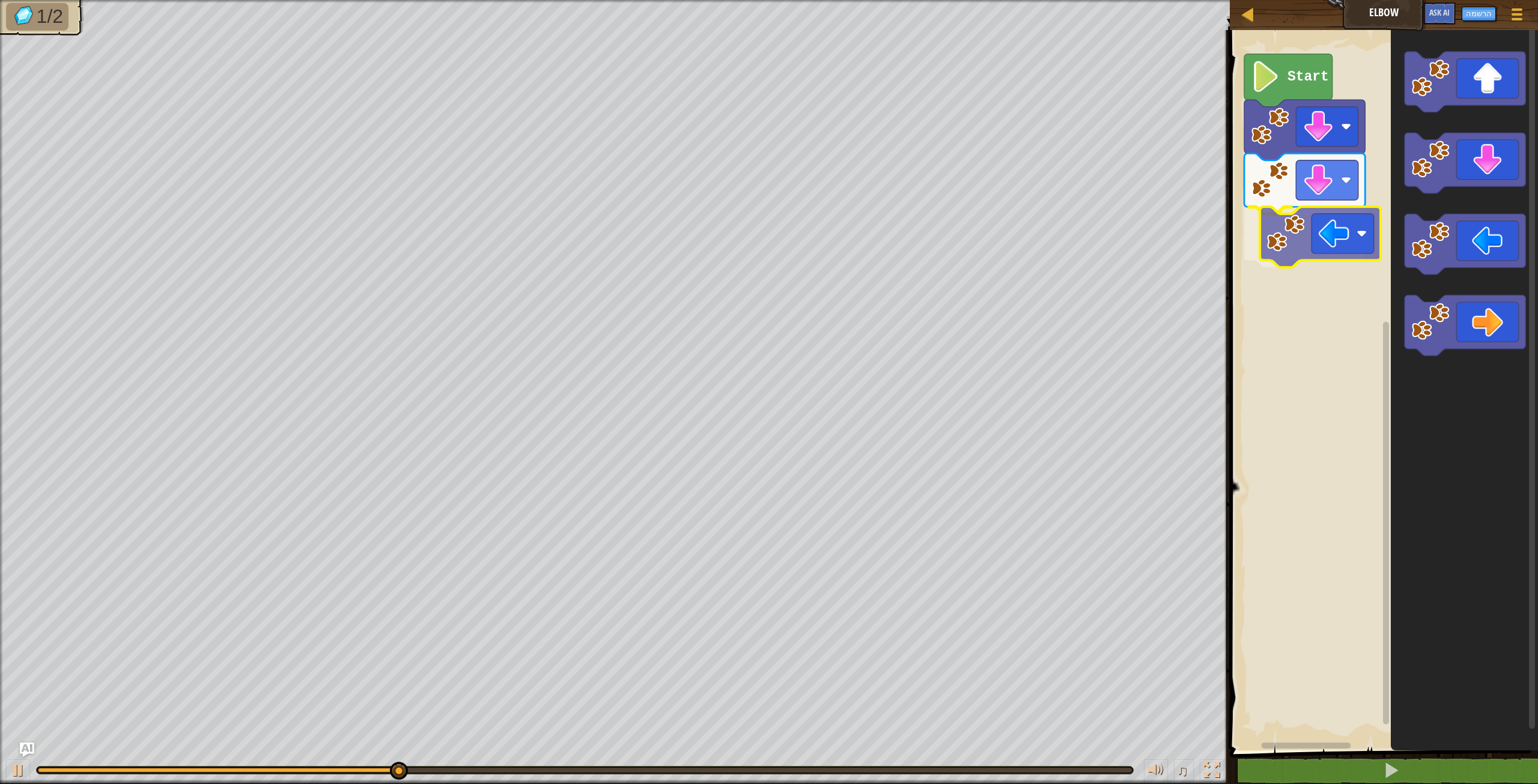
click at [1339, 236] on div "Start" at bounding box center [1382, 387] width 312 height 726
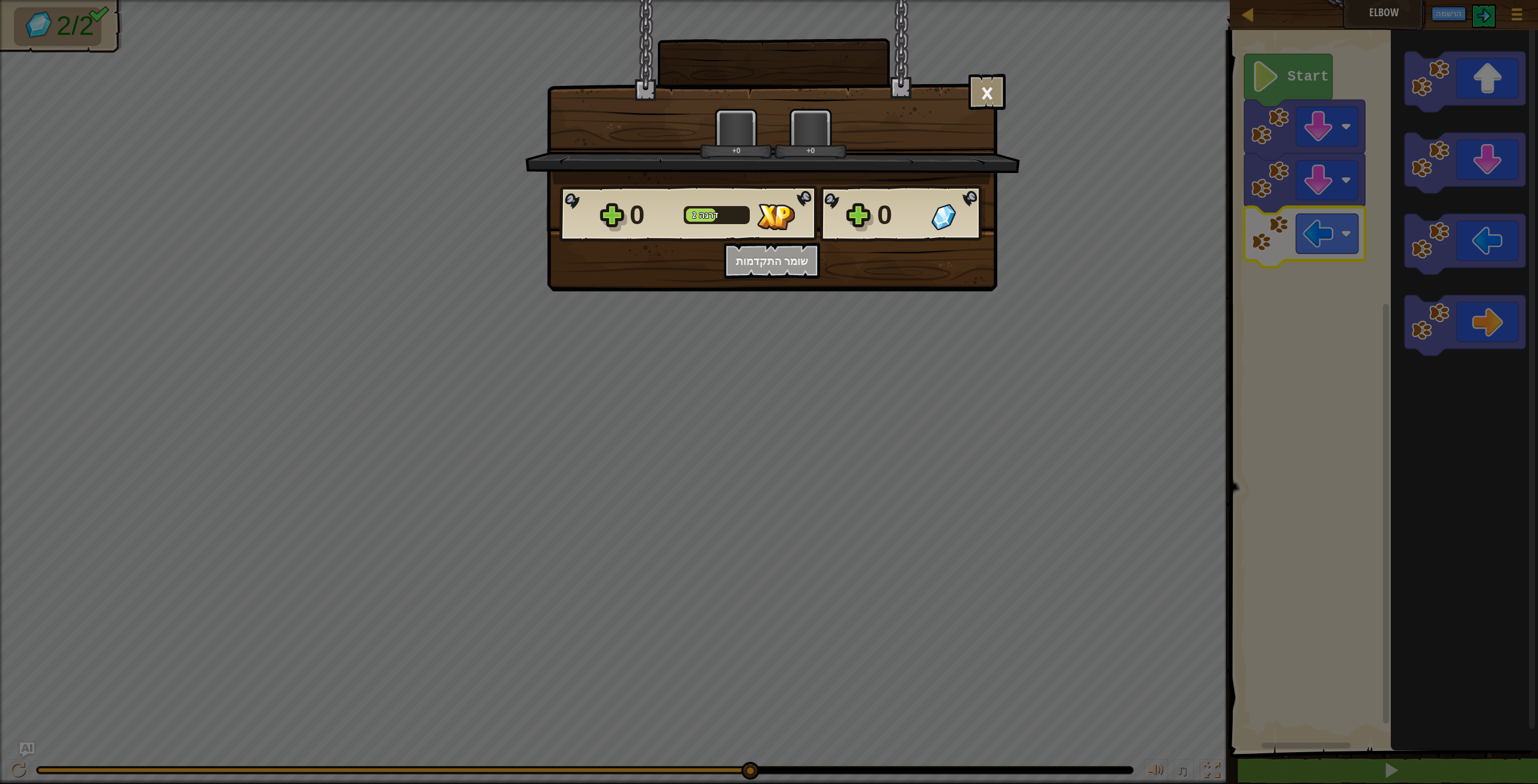
click at [904, 192] on div "0 דרגה 2 0" at bounding box center [772, 214] width 426 height 58
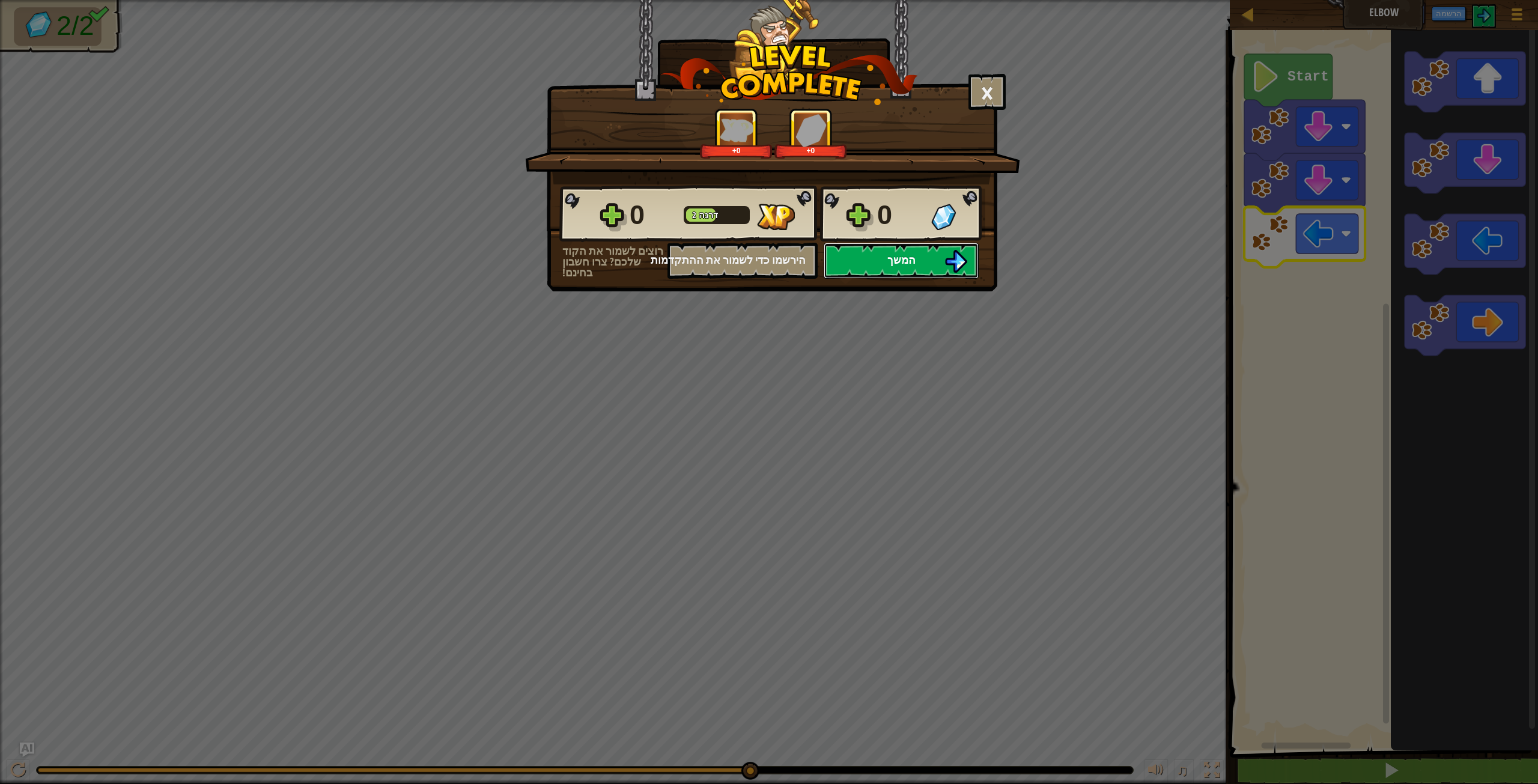
click at [893, 255] on span "המשך" at bounding box center [902, 260] width 28 height 15
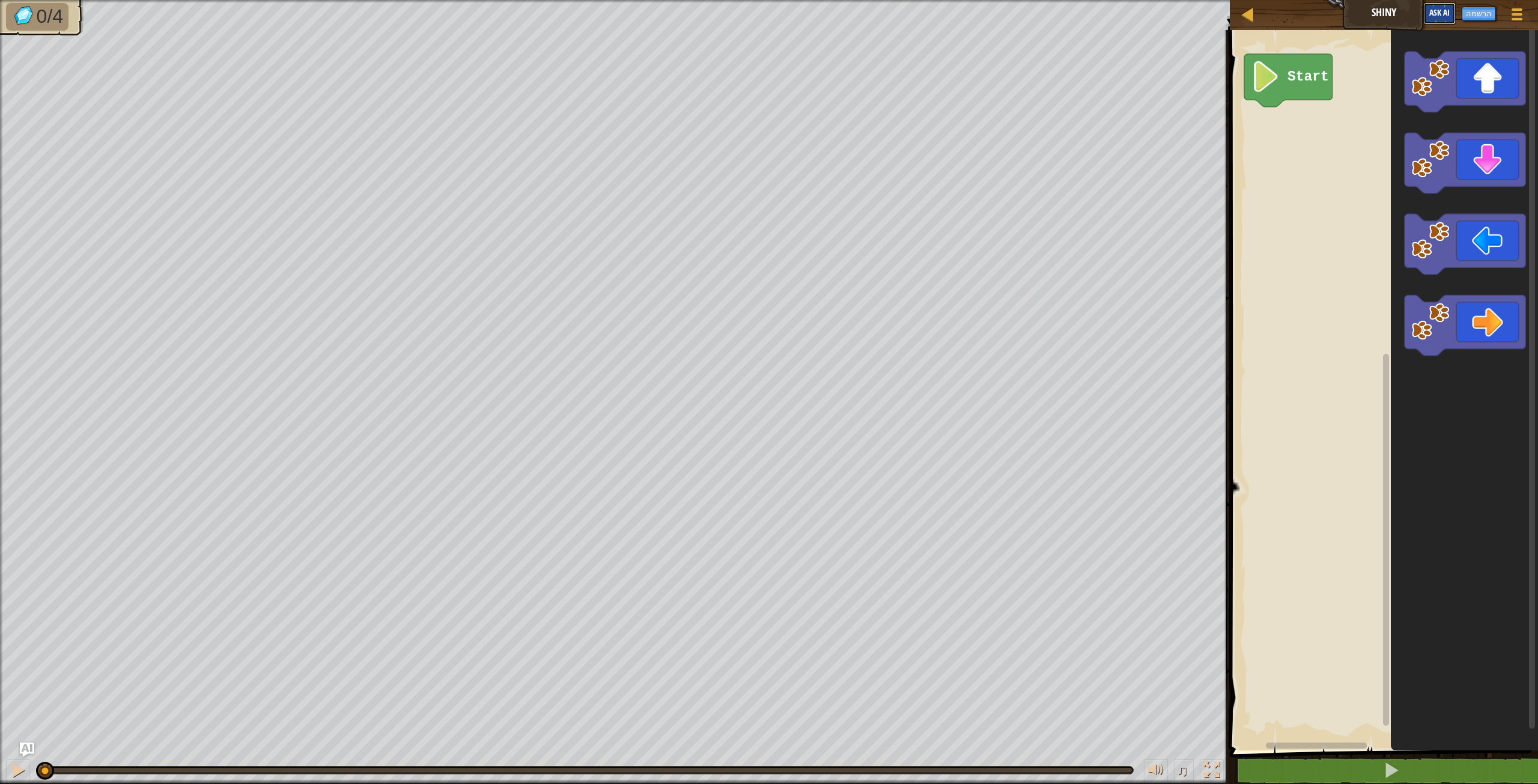
click at [1444, 21] on button "Ask AI" at bounding box center [1440, 13] width 32 height 22
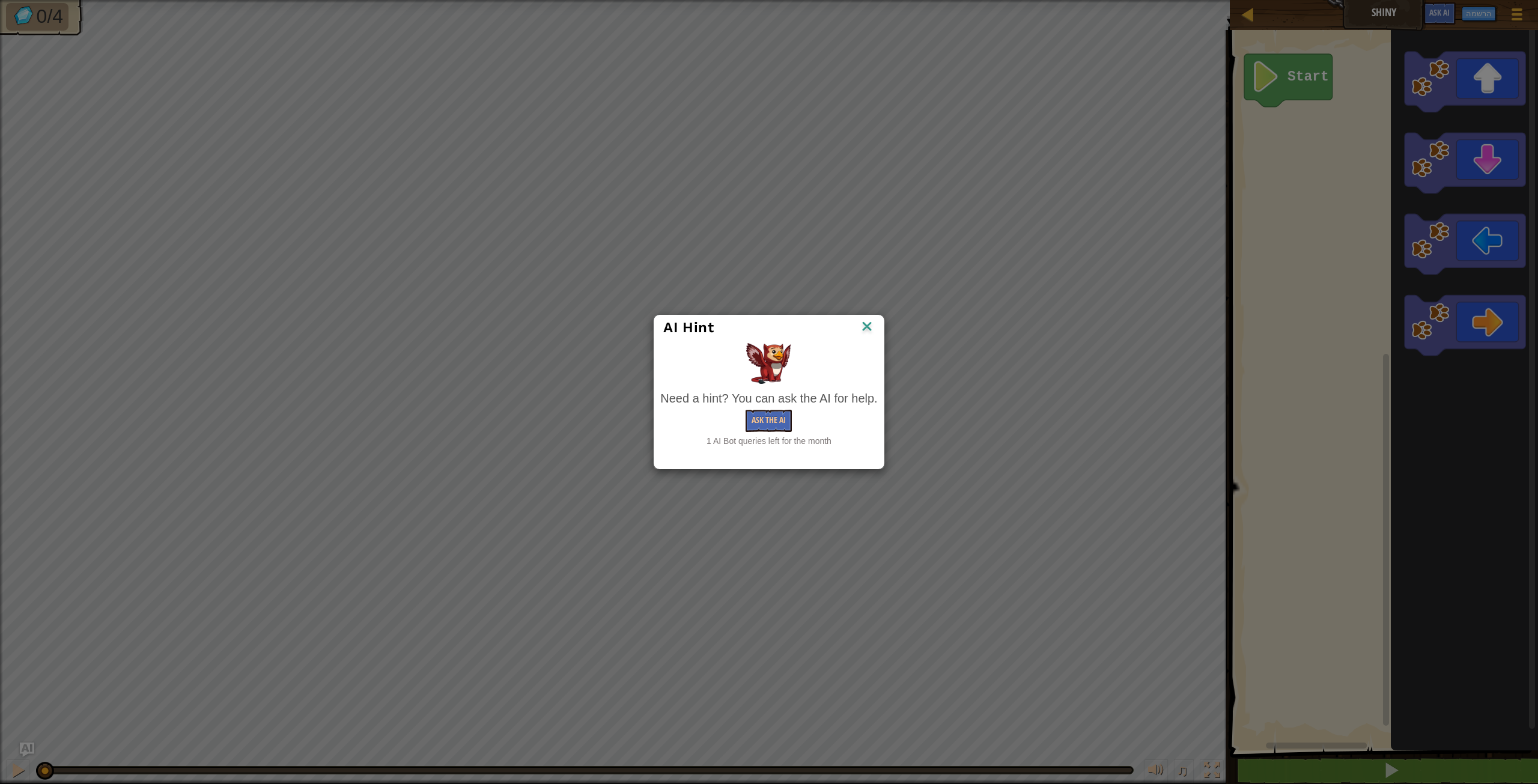
click at [869, 321] on img at bounding box center [867, 327] width 15 height 18
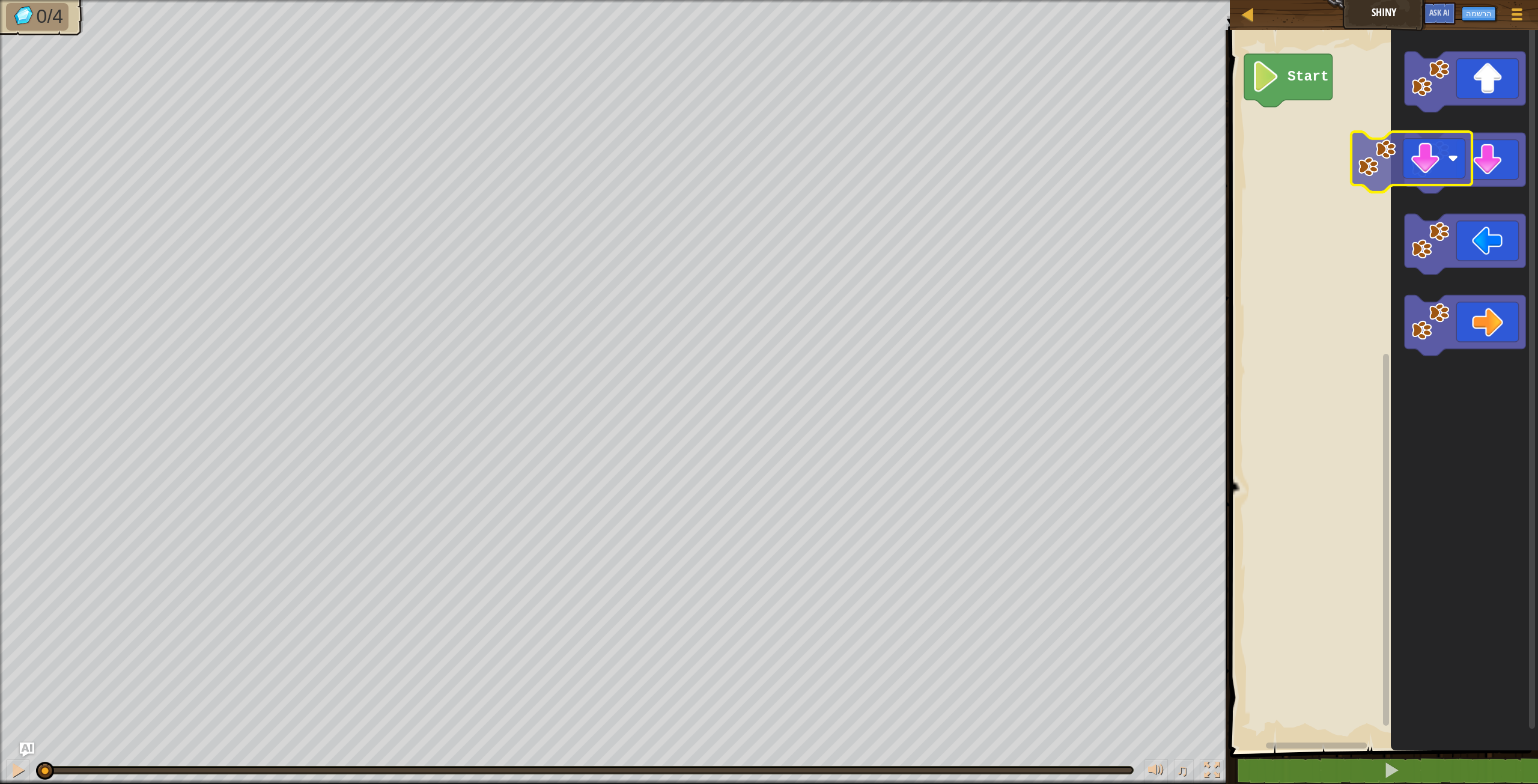
click at [1469, 158] on icon "סביבת העבודה בלוקלי" at bounding box center [1465, 163] width 120 height 61
